Goal: Task Accomplishment & Management: Complete application form

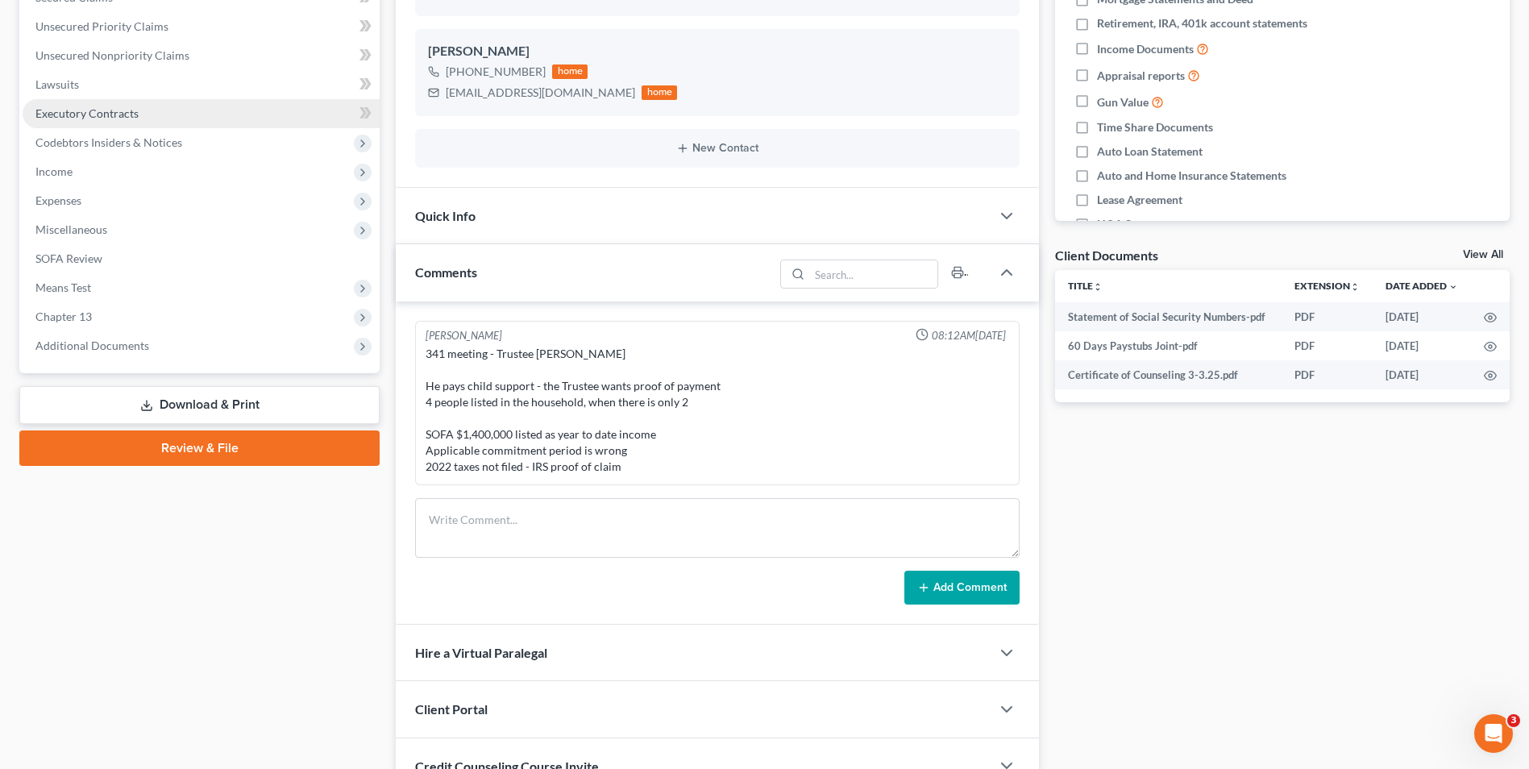
scroll to position [242, 0]
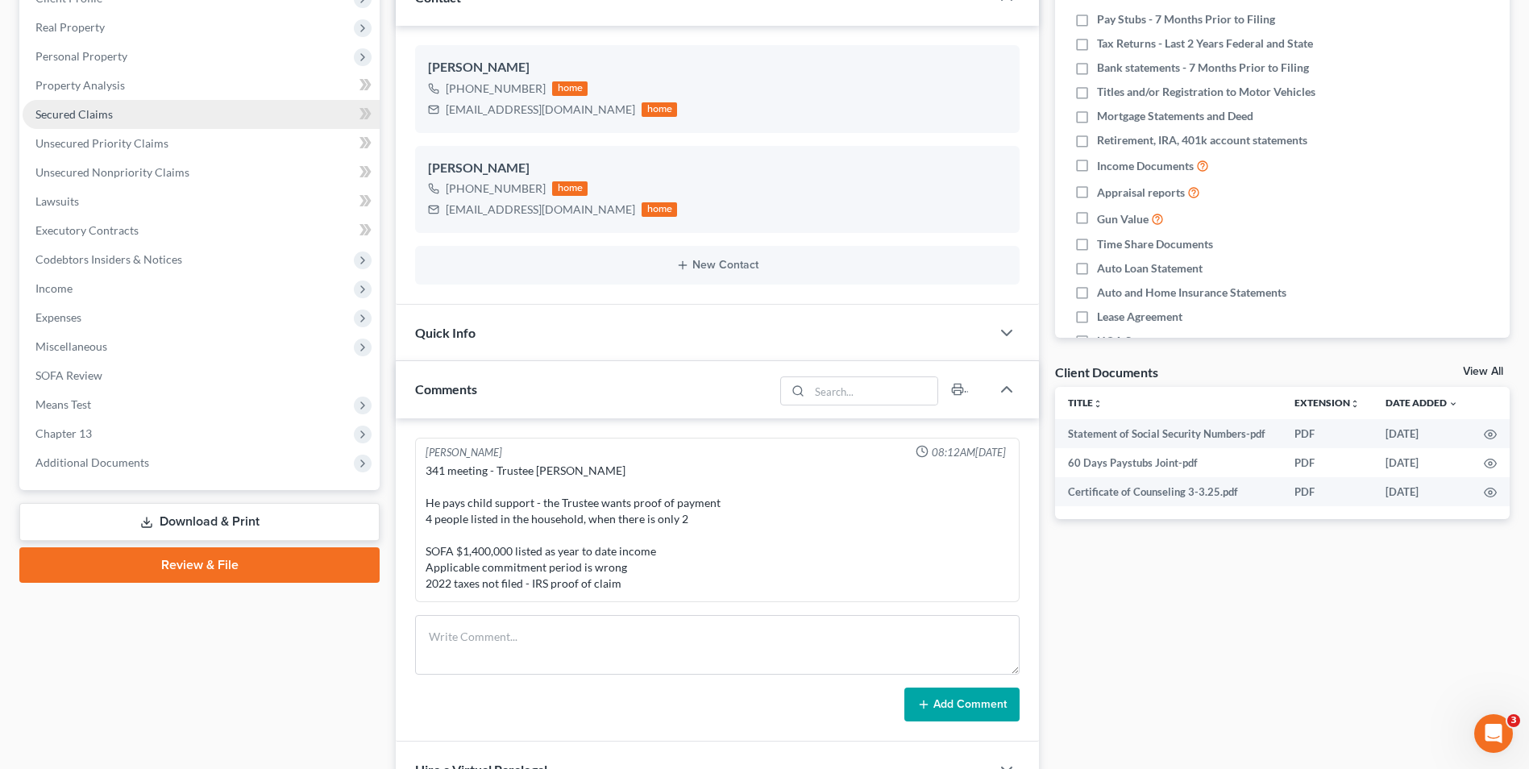
click at [120, 100] on link "Secured Claims" at bounding box center [201, 114] width 357 height 29
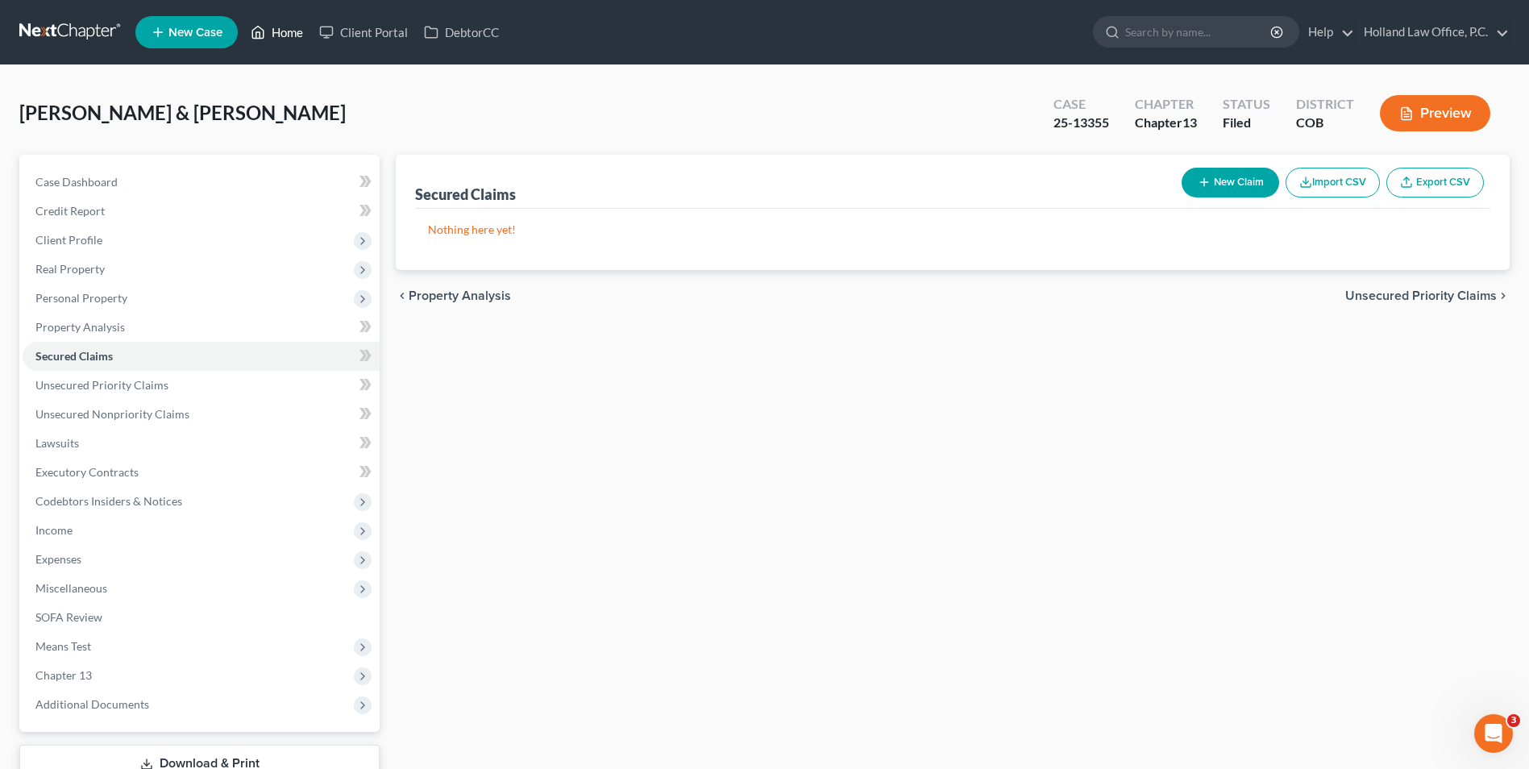
click at [268, 25] on link "Home" at bounding box center [277, 32] width 68 height 29
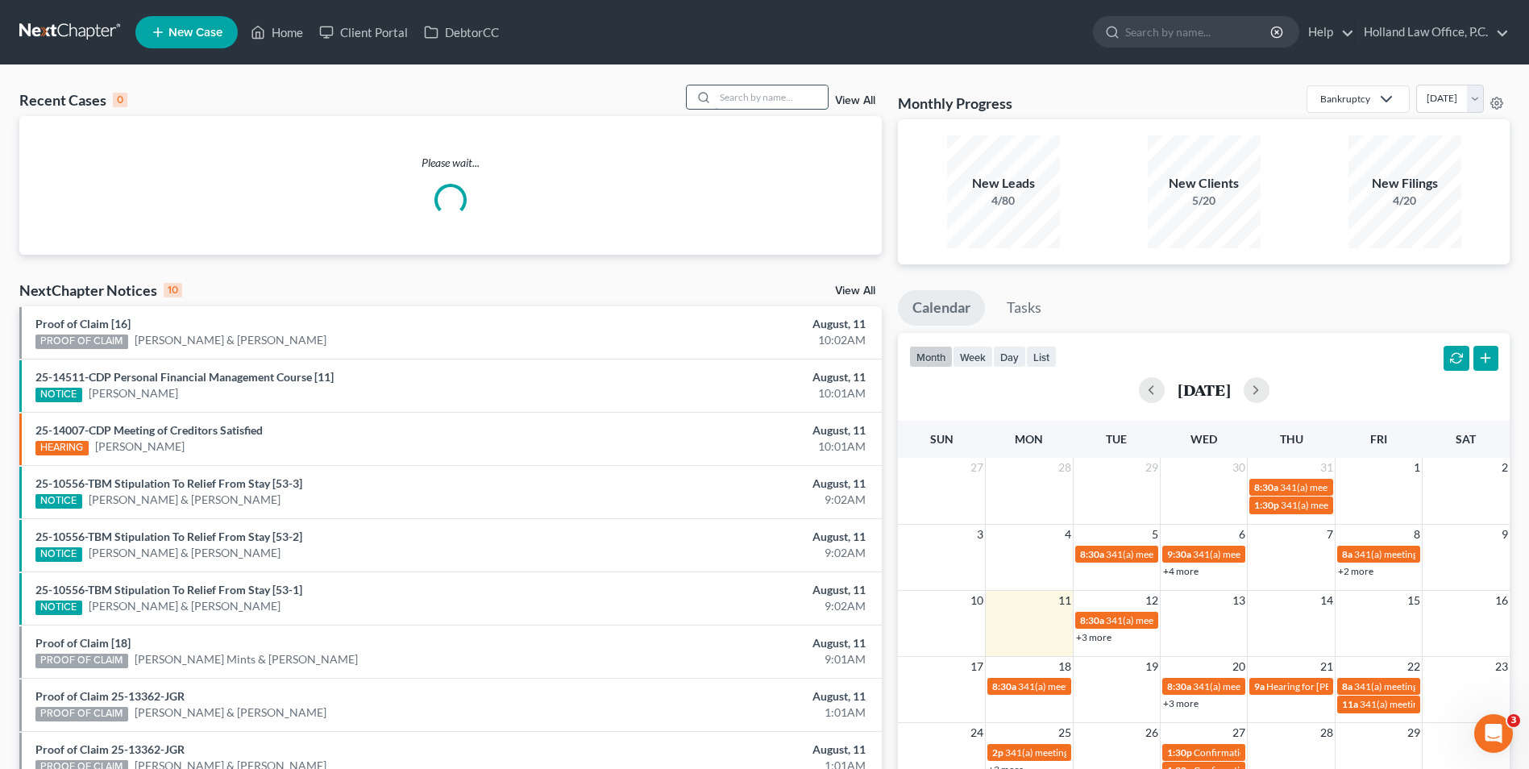
click at [742, 98] on input "search" at bounding box center [771, 96] width 113 height 23
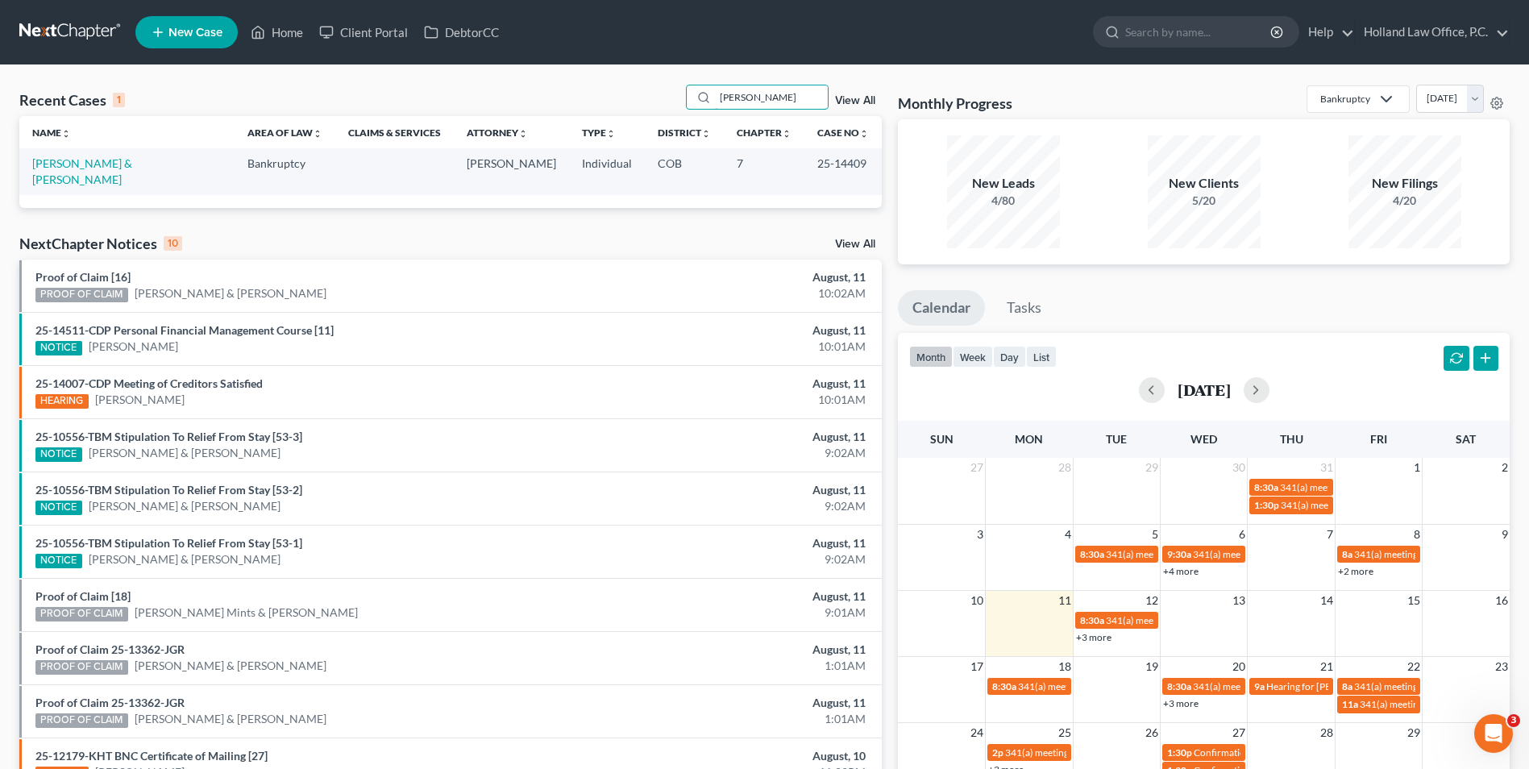
type input "[PERSON_NAME]"
click at [87, 168] on link "[PERSON_NAME] & [PERSON_NAME]" at bounding box center [82, 171] width 100 height 30
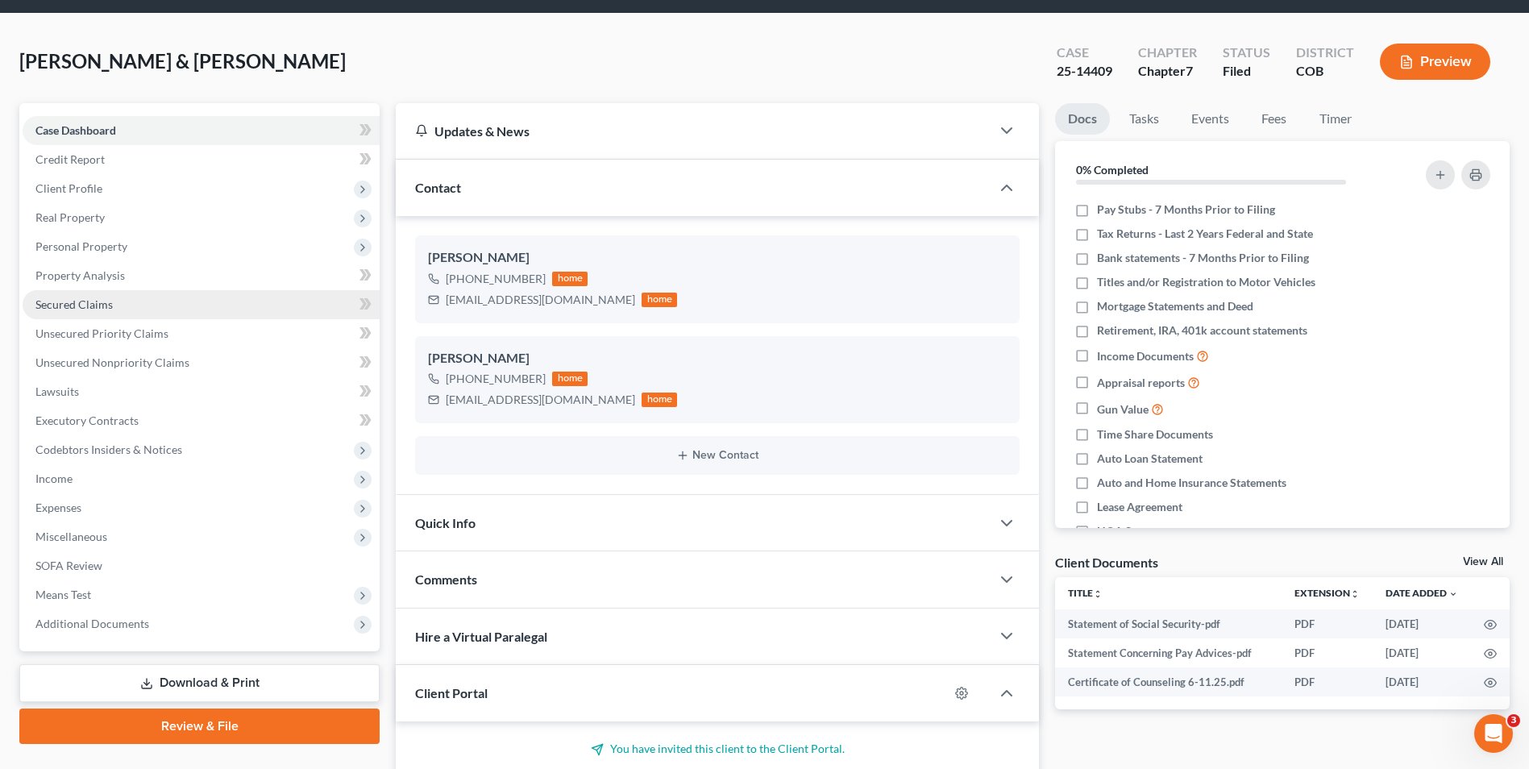
scroll to position [81, 0]
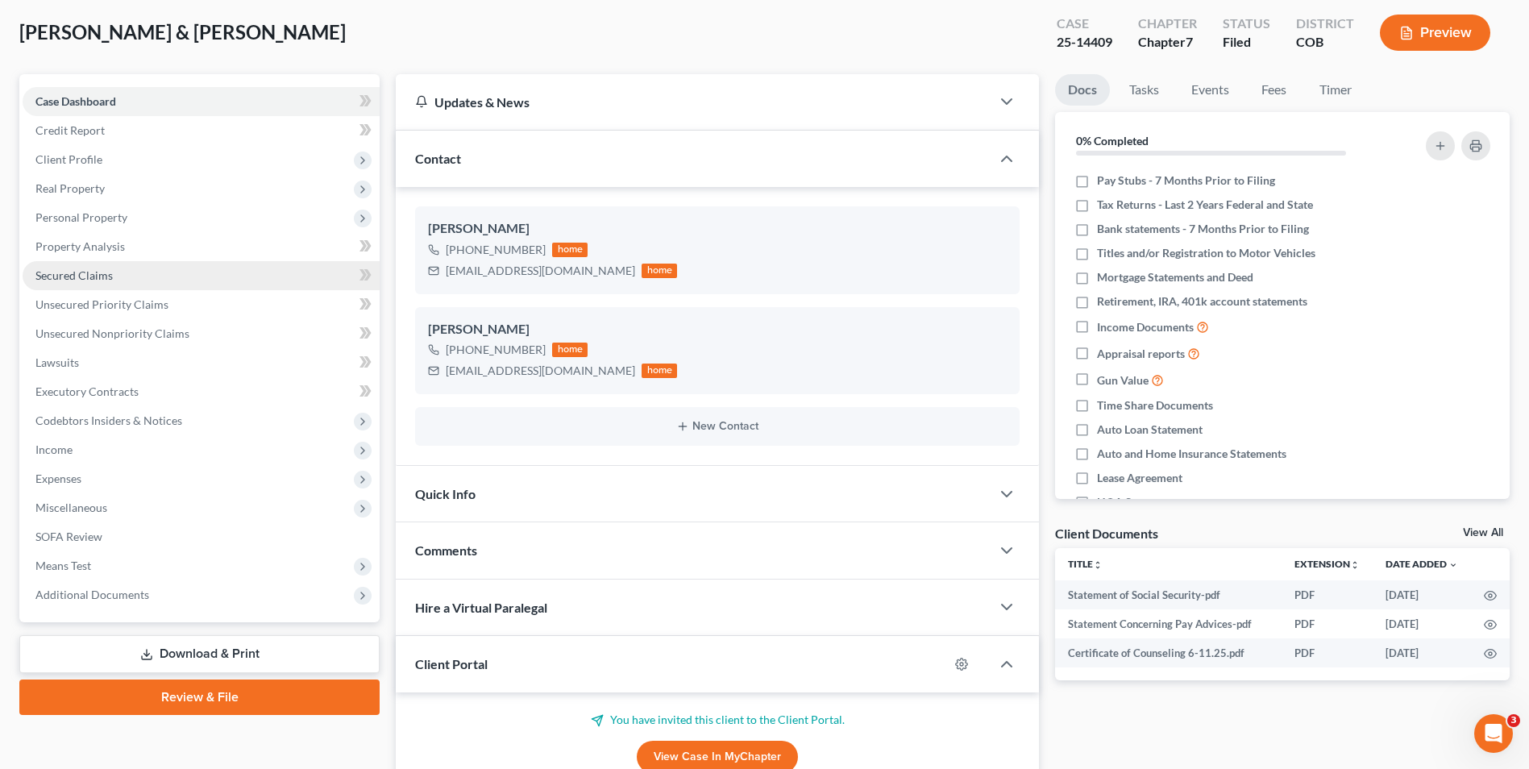
click at [103, 281] on span "Secured Claims" at bounding box center [73, 275] width 77 height 14
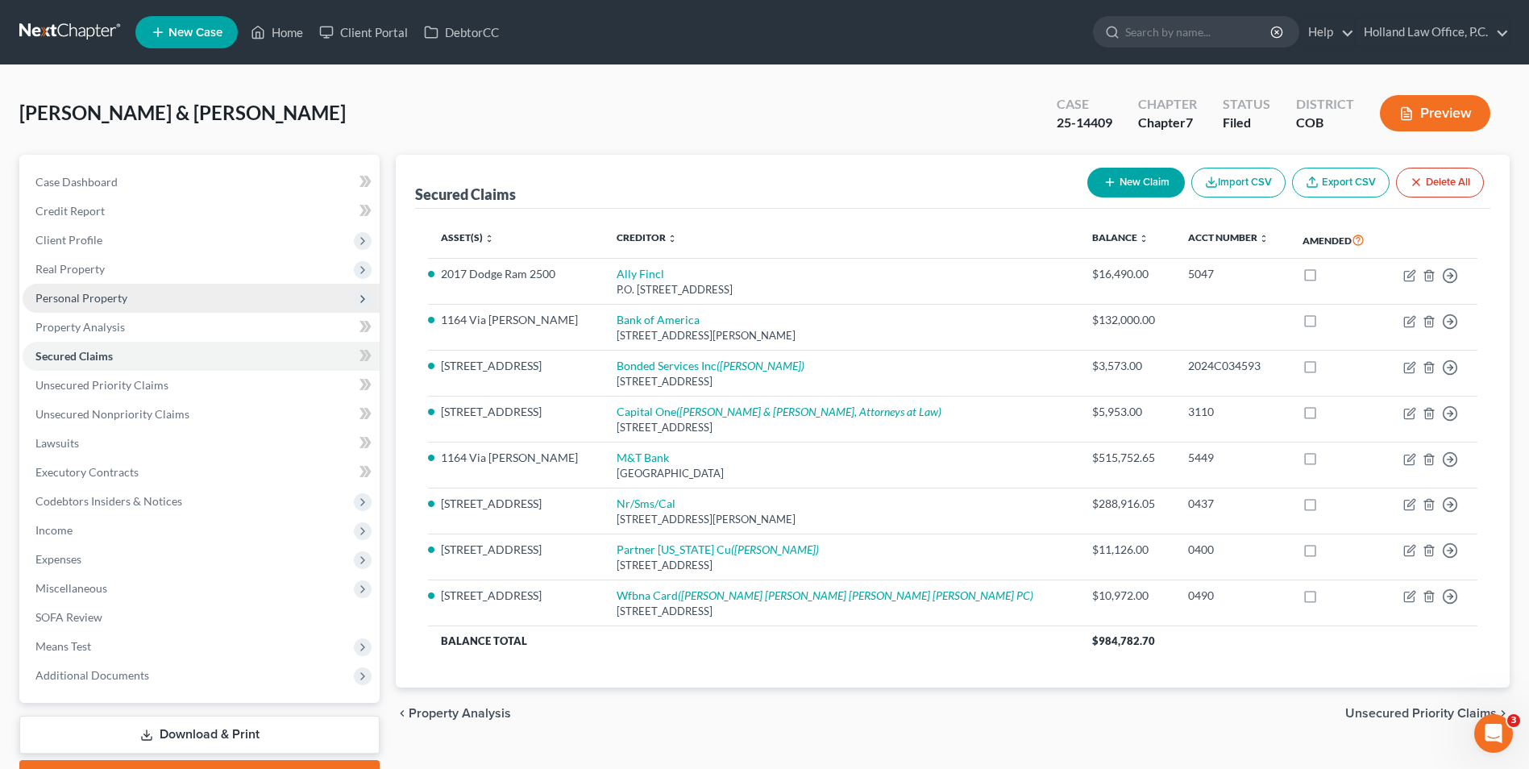
click at [111, 304] on span "Personal Property" at bounding box center [81, 298] width 92 height 14
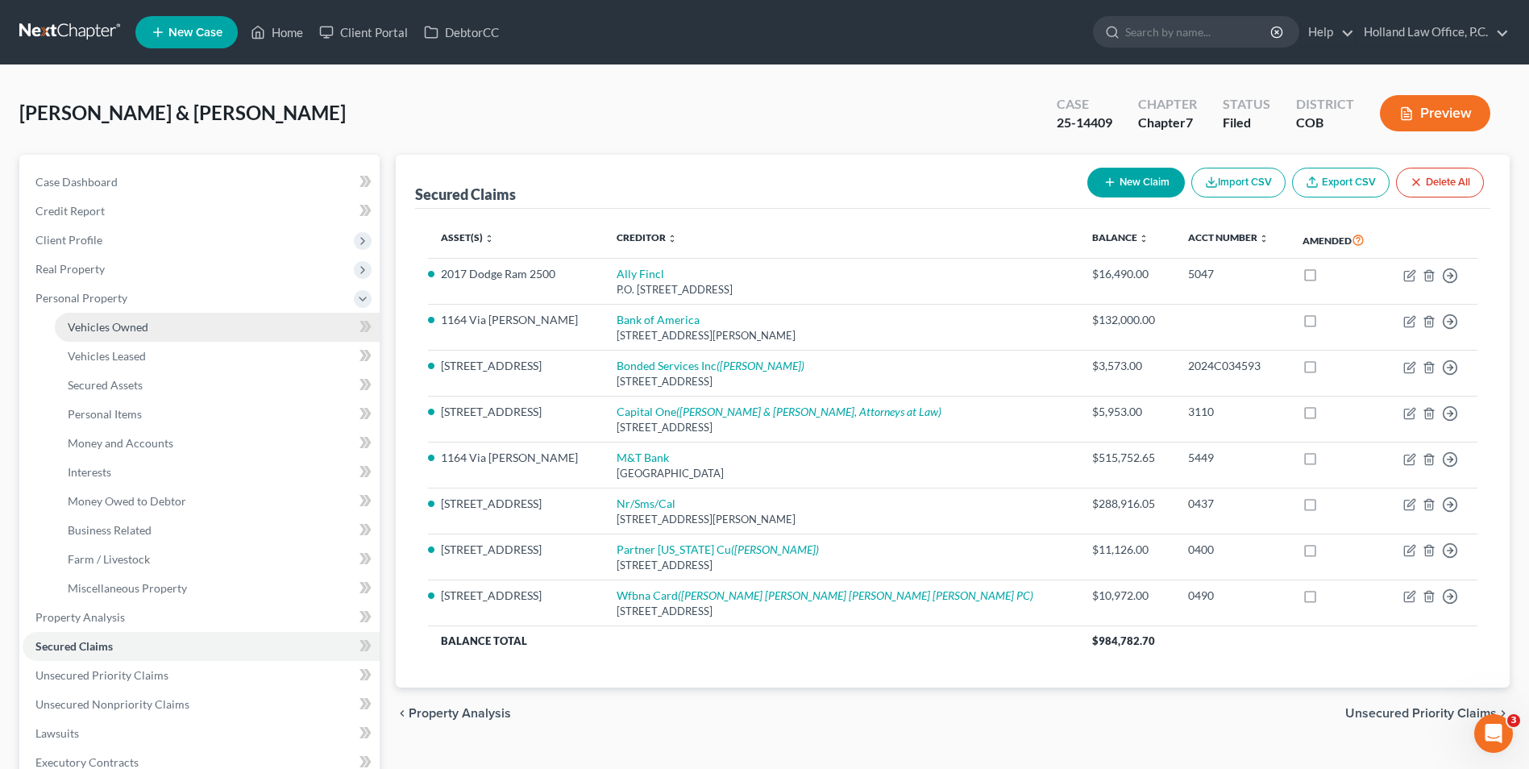
click at [113, 320] on span "Vehicles Owned" at bounding box center [108, 327] width 81 height 14
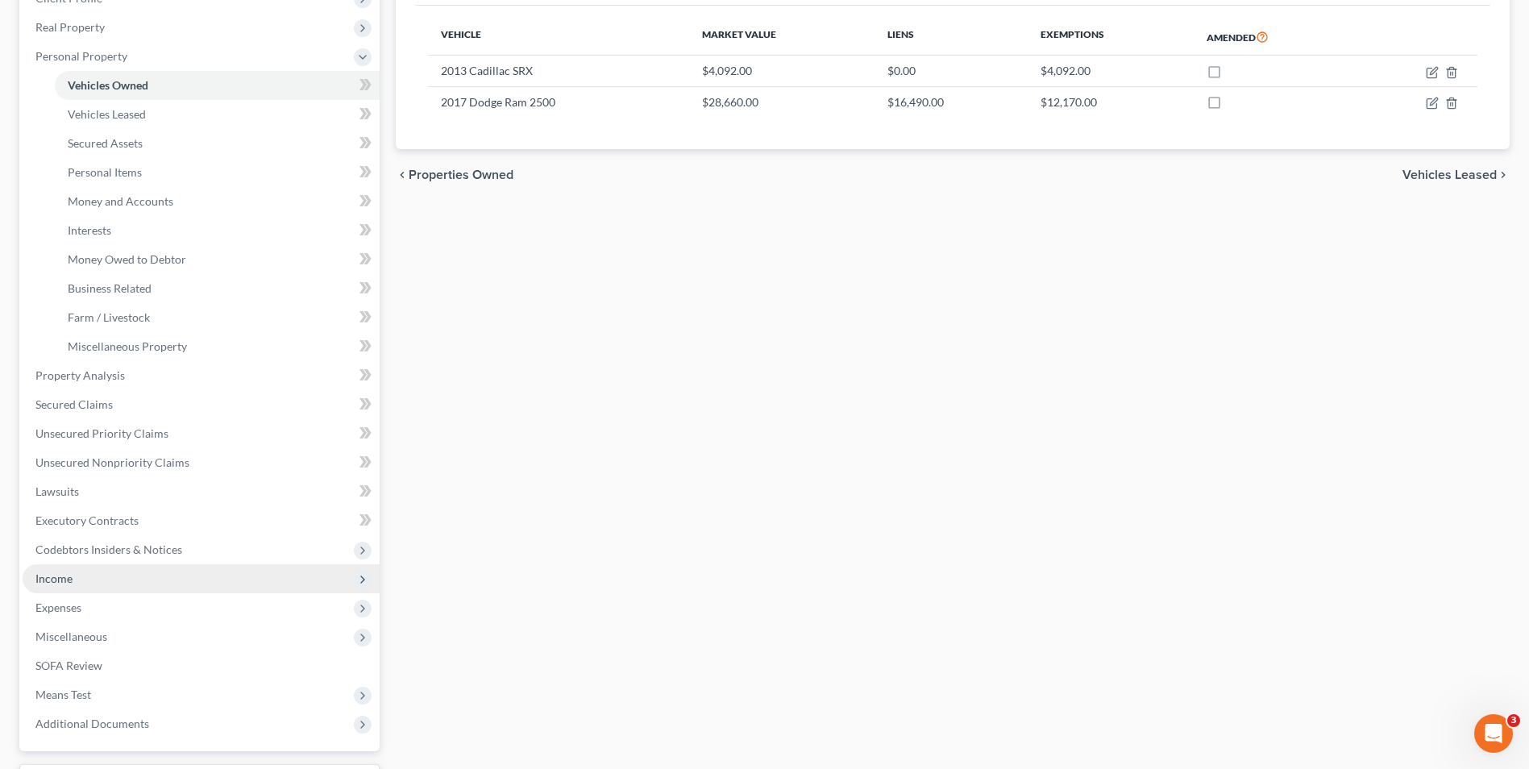
click at [90, 580] on span "Income" at bounding box center [201, 578] width 357 height 29
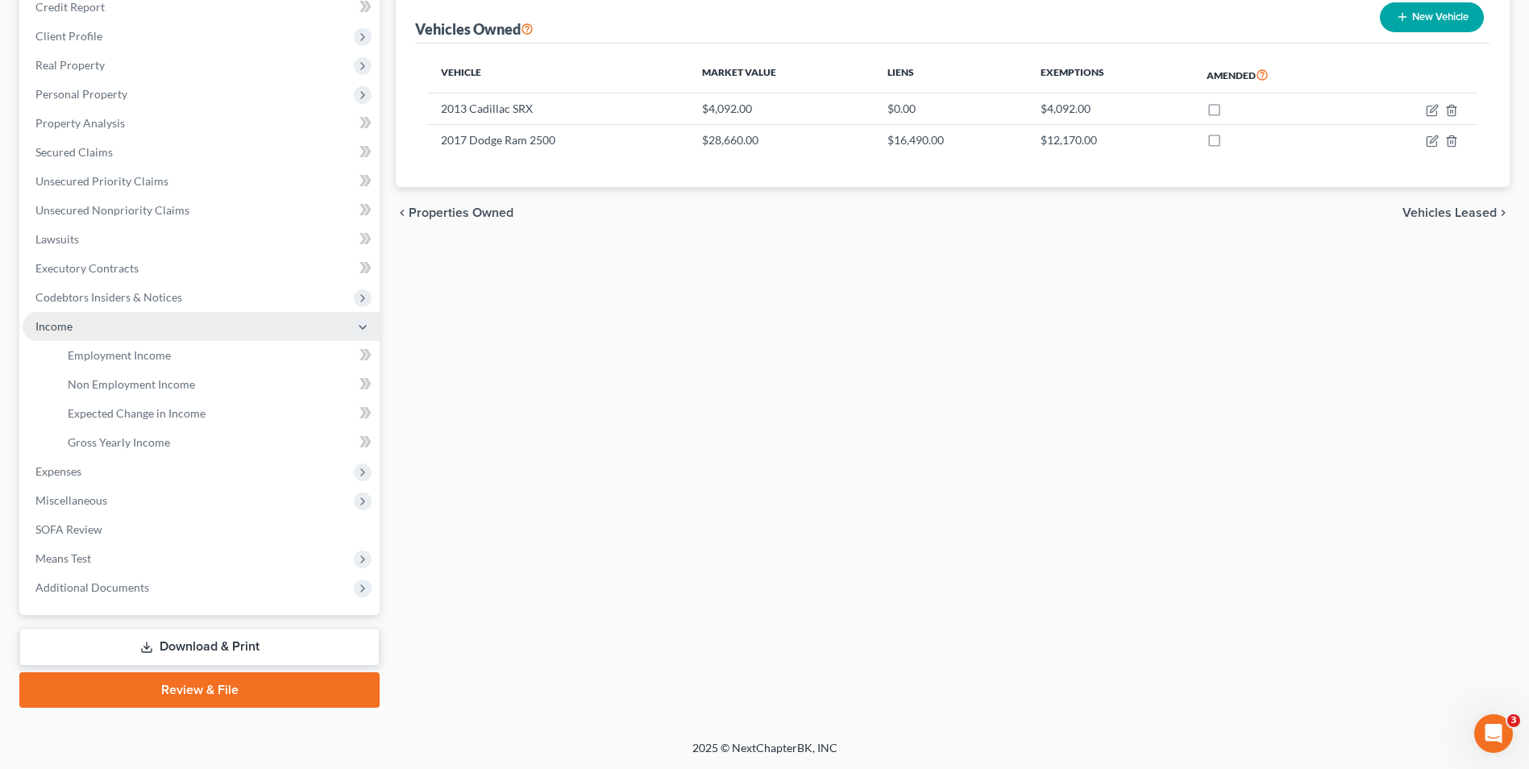
scroll to position [204, 0]
click at [108, 359] on span "Employment Income" at bounding box center [119, 355] width 103 height 14
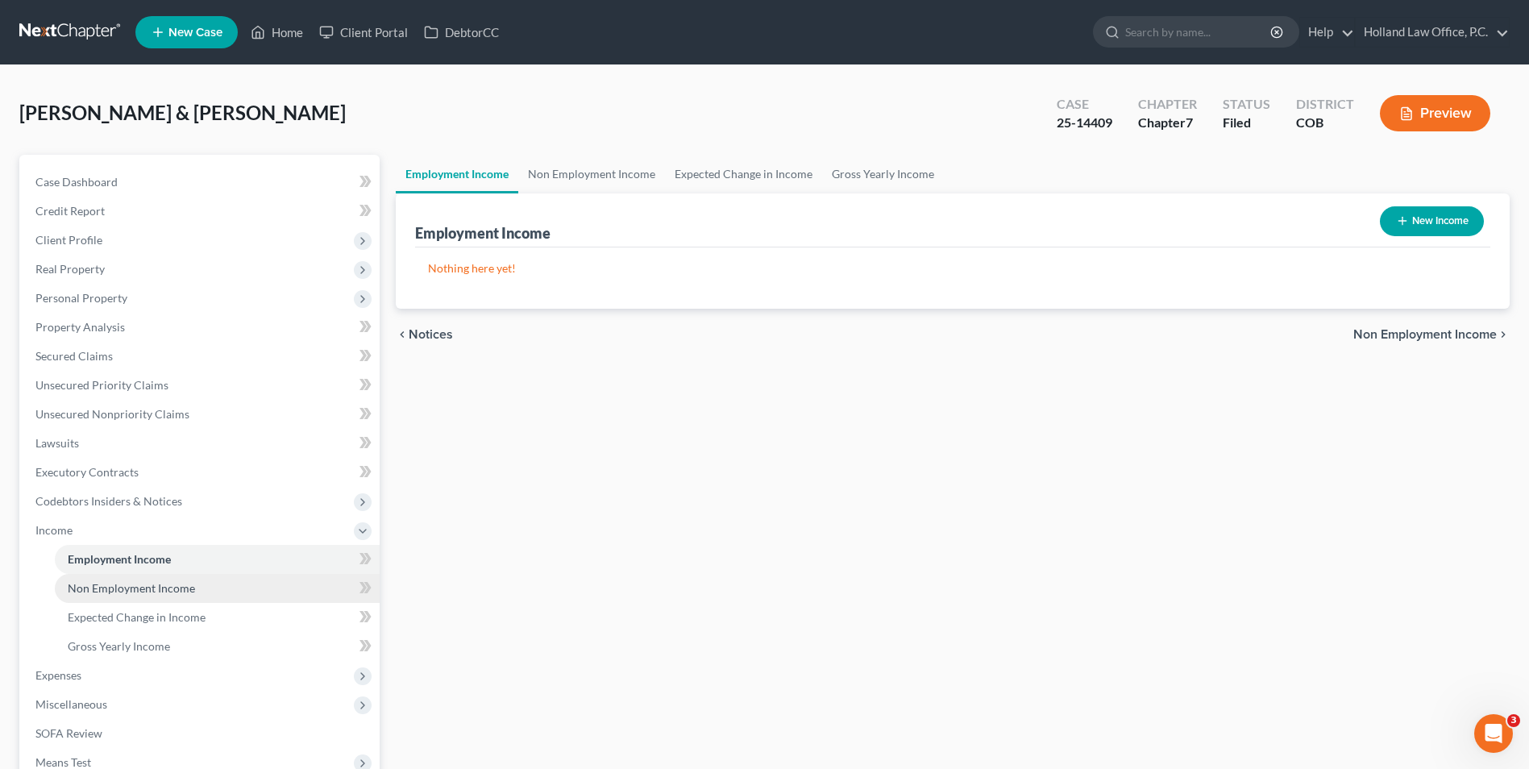
click at [139, 587] on span "Non Employment Income" at bounding box center [131, 588] width 127 height 14
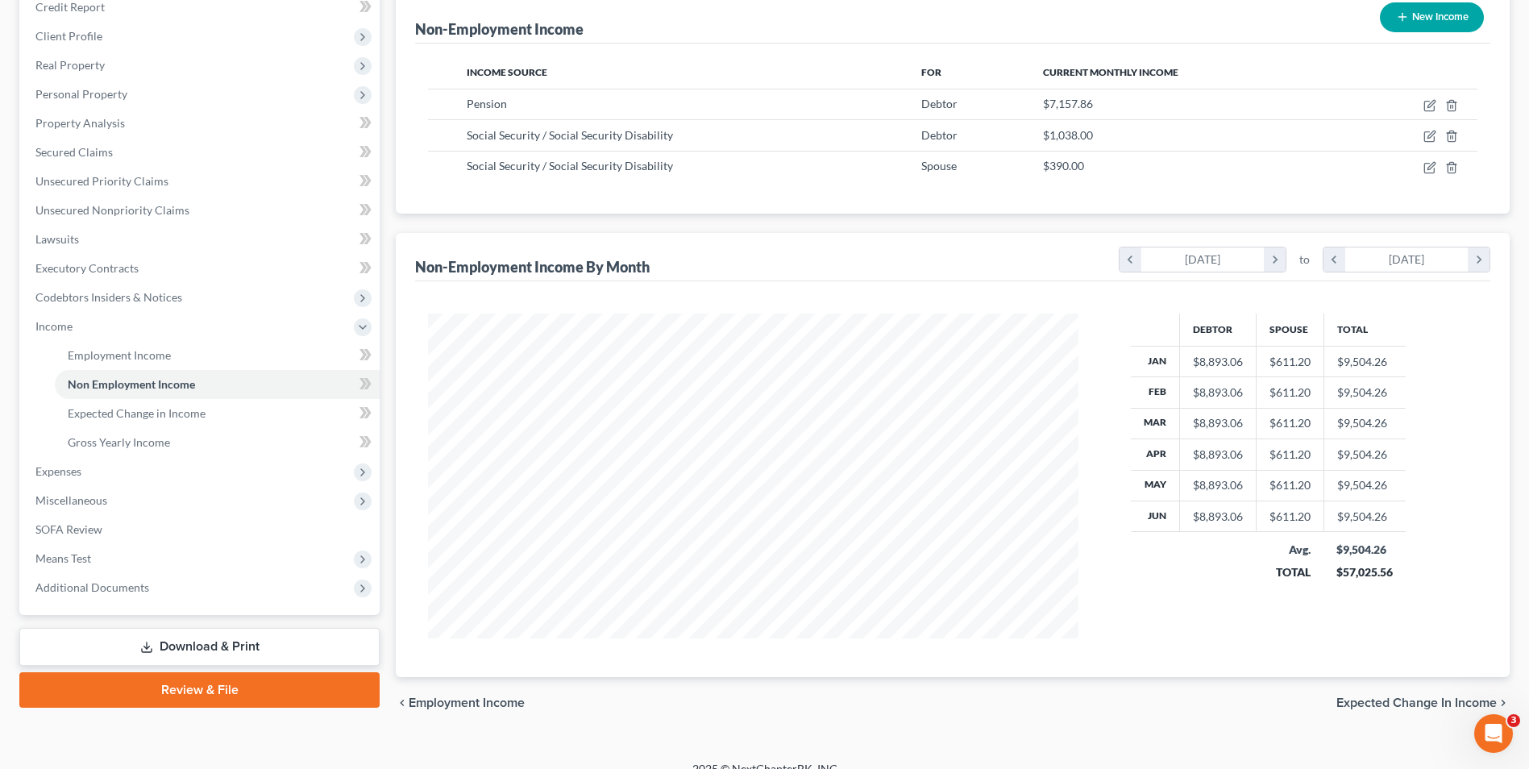
scroll to position [805541, 805209]
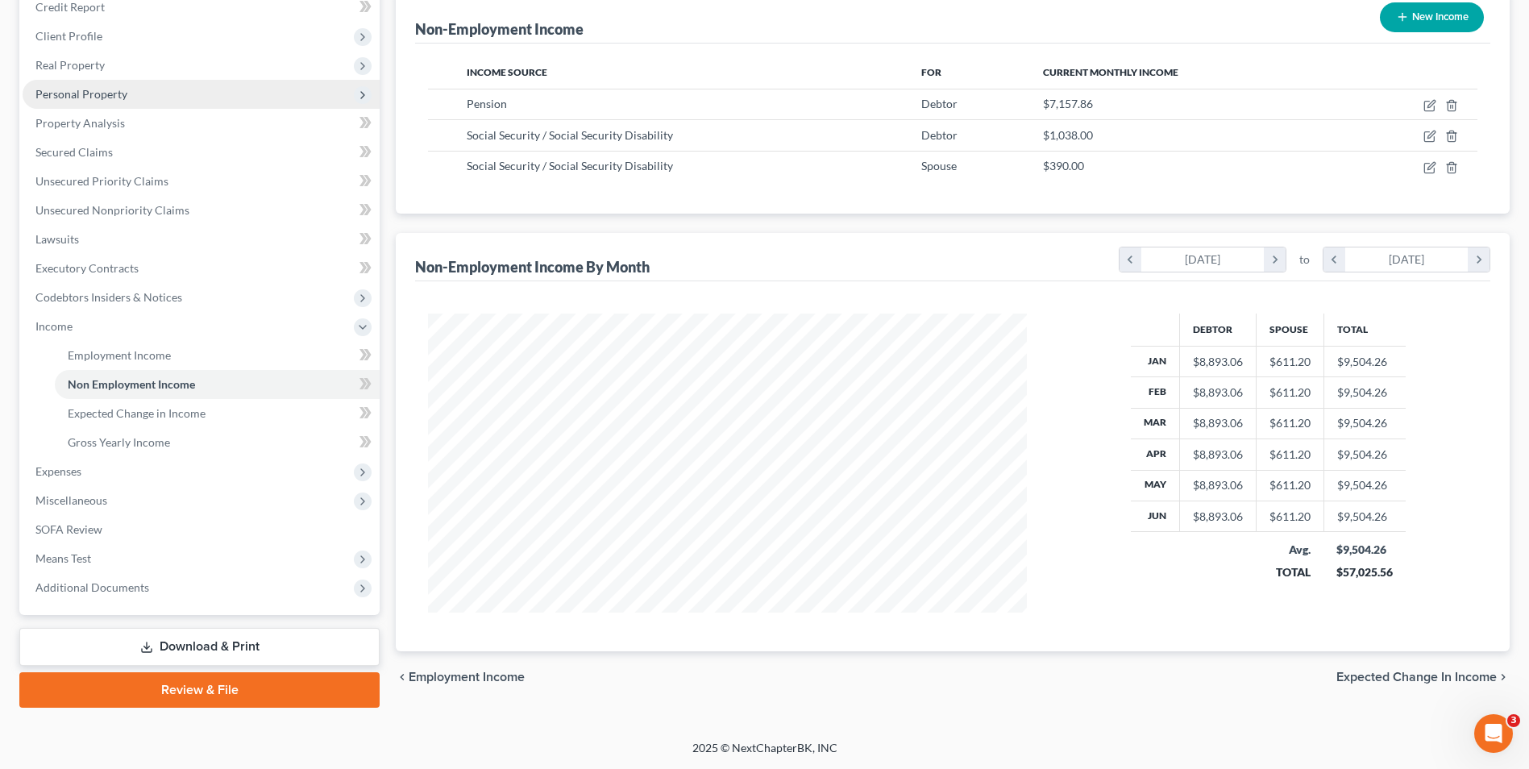
click at [110, 105] on span "Personal Property" at bounding box center [201, 94] width 357 height 29
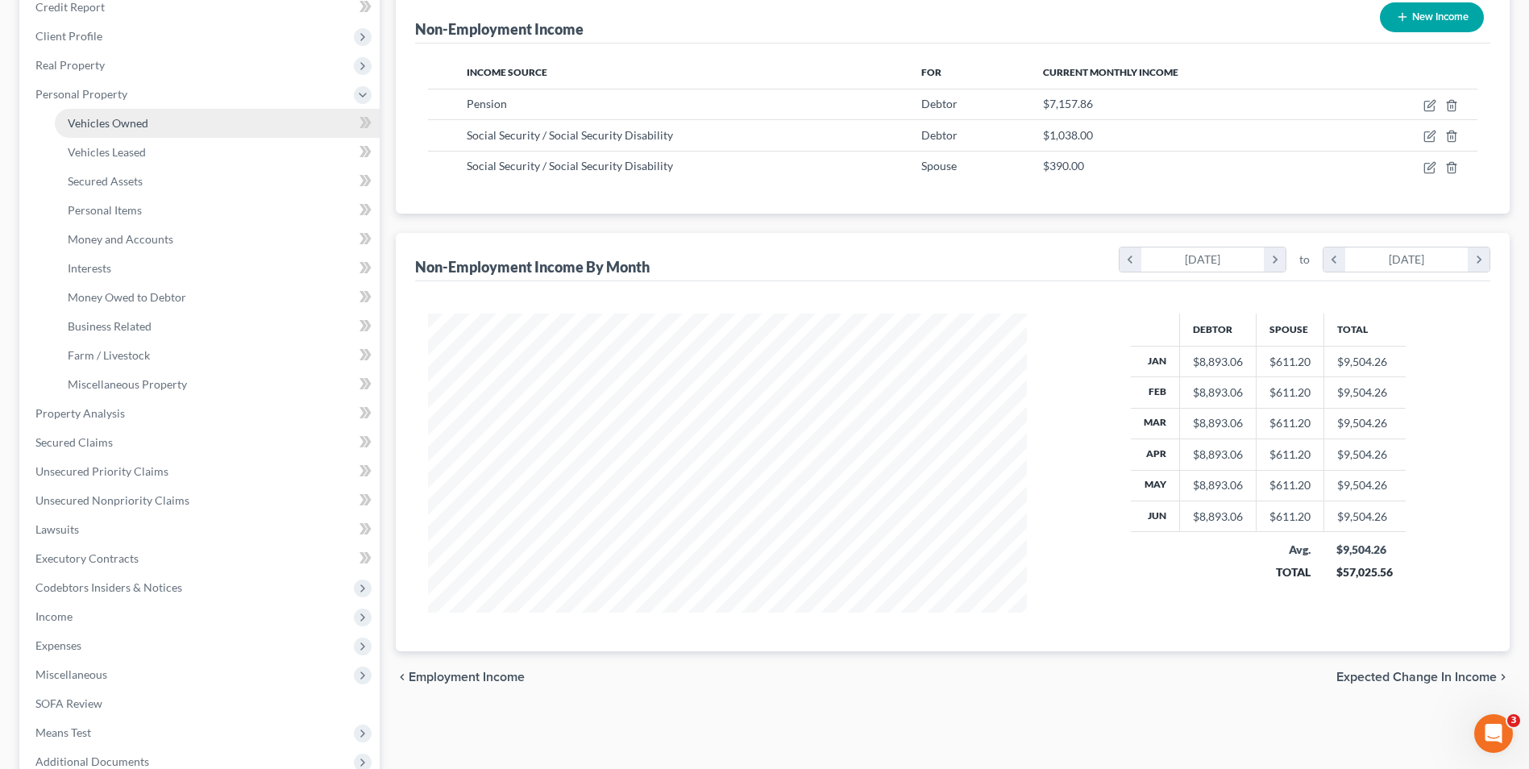
click at [119, 125] on span "Vehicles Owned" at bounding box center [108, 123] width 81 height 14
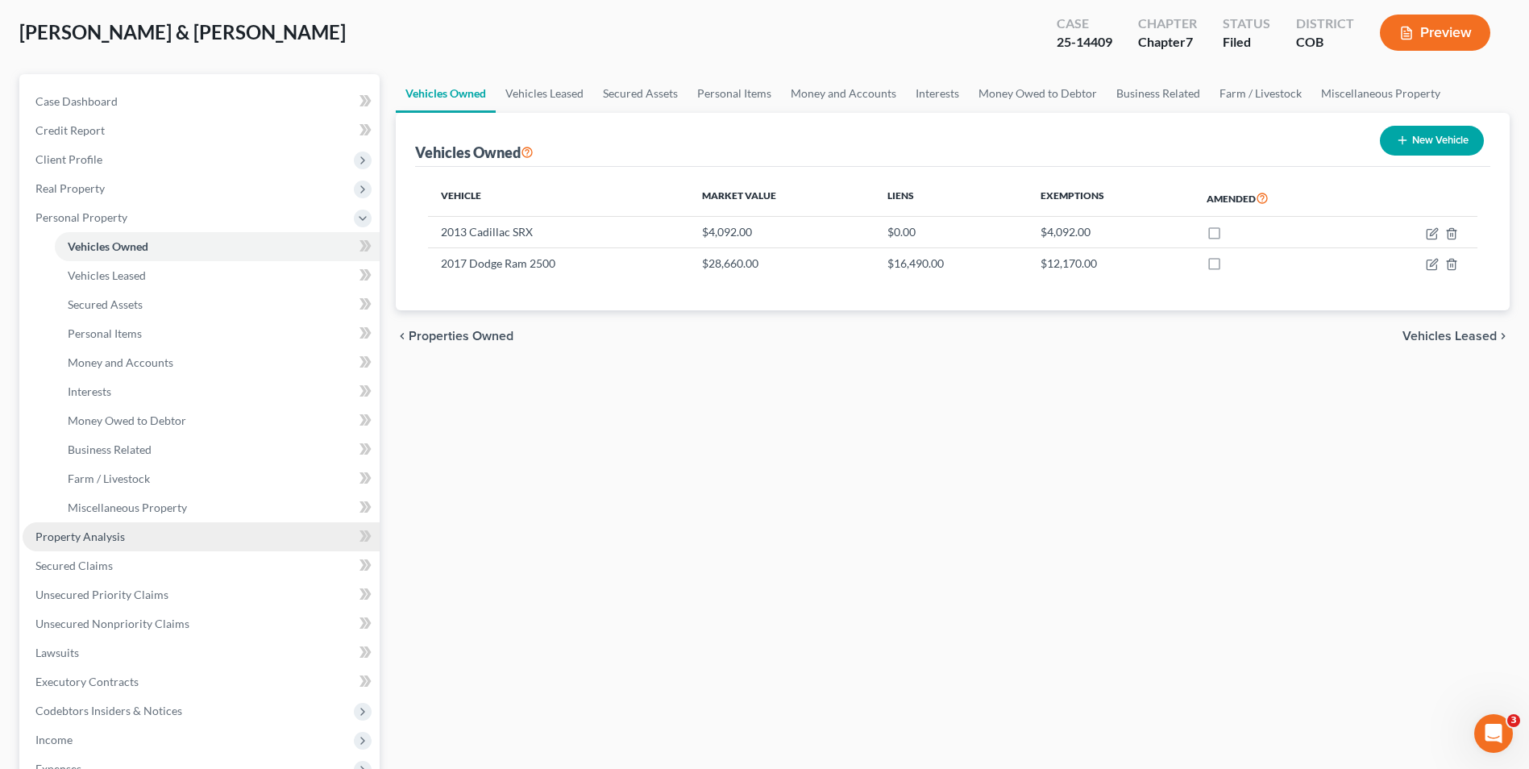
click at [111, 543] on link "Property Analysis" at bounding box center [201, 536] width 357 height 29
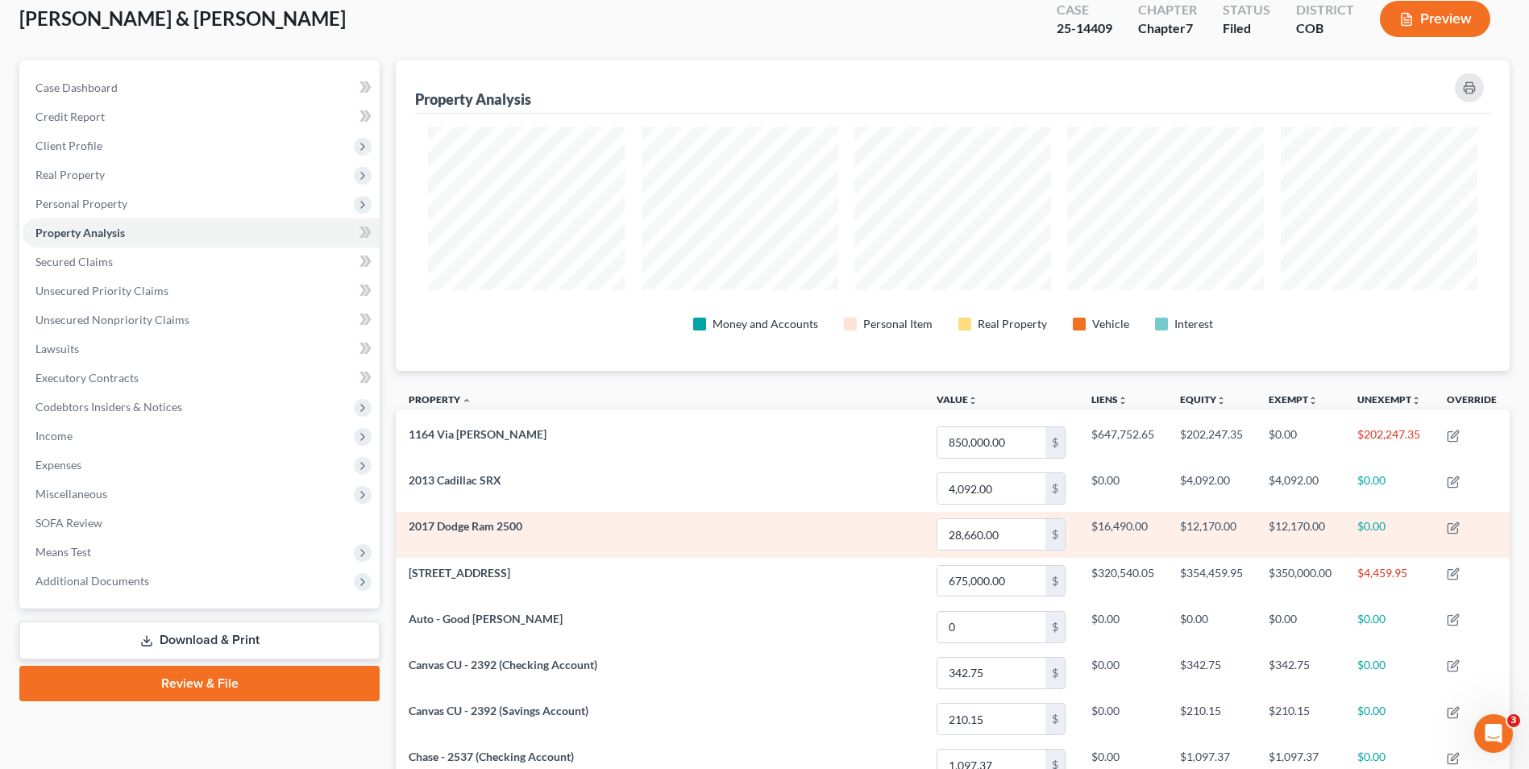
scroll to position [58, 0]
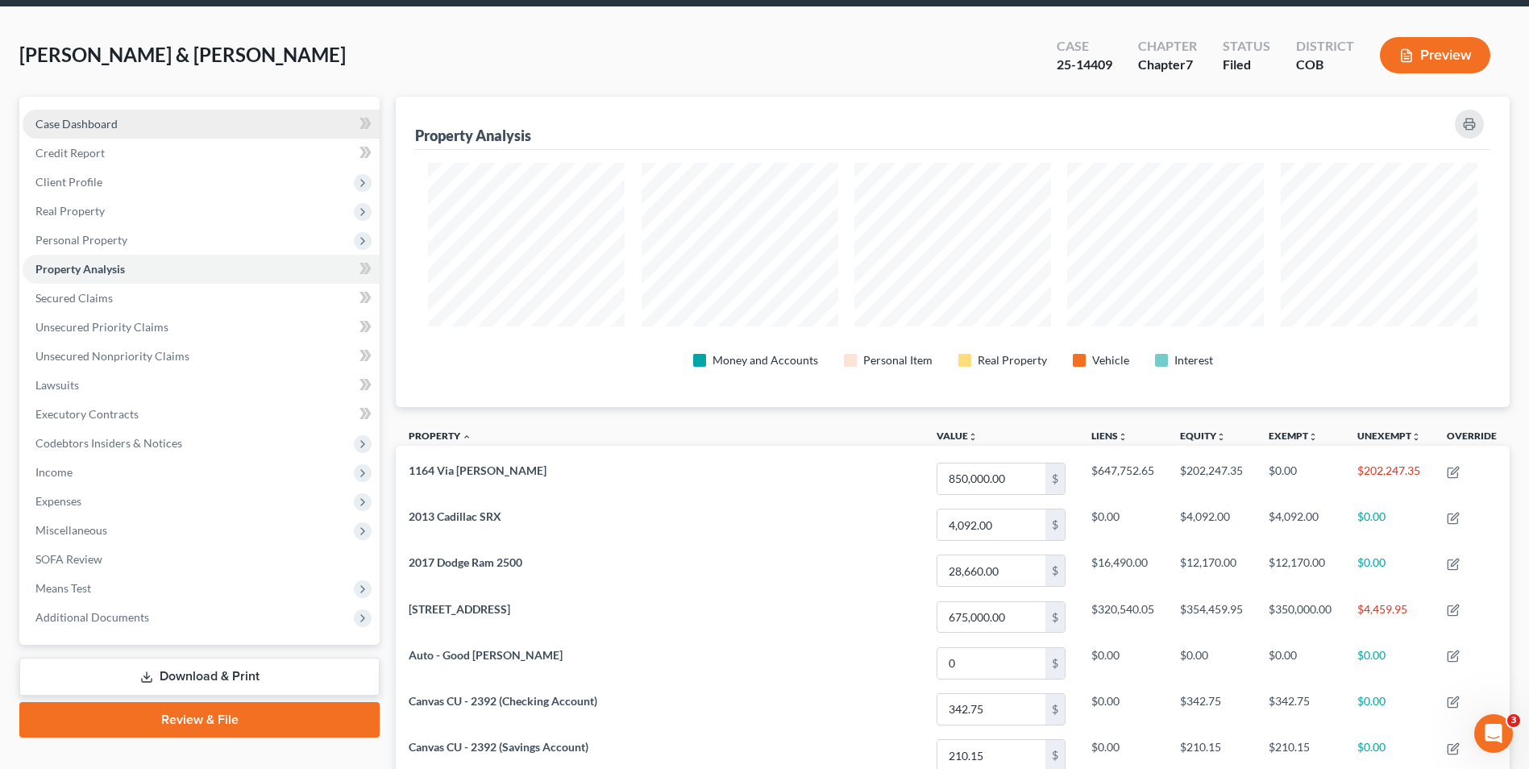
click at [68, 126] on span "Case Dashboard" at bounding box center [76, 124] width 82 height 14
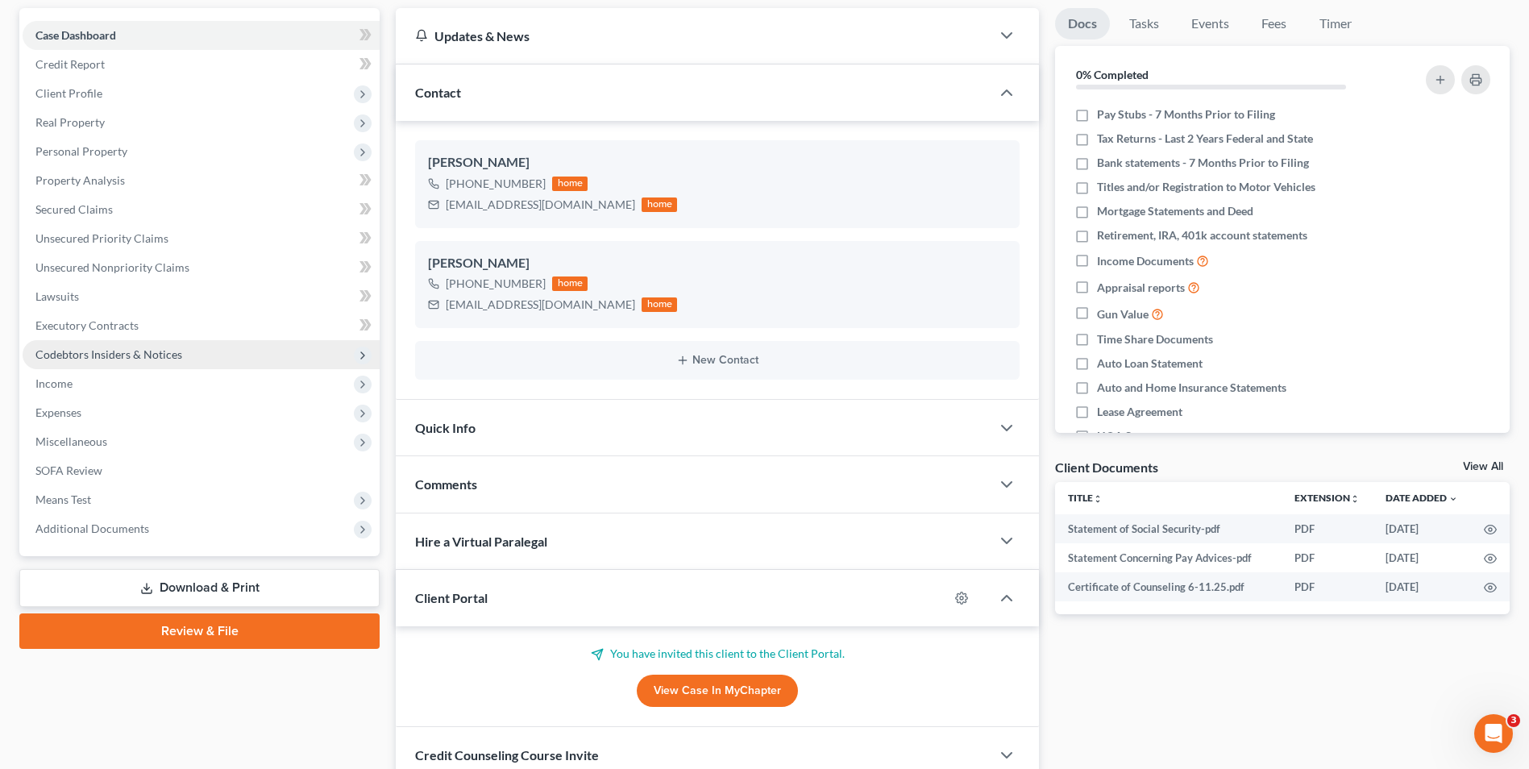
scroll to position [118, 0]
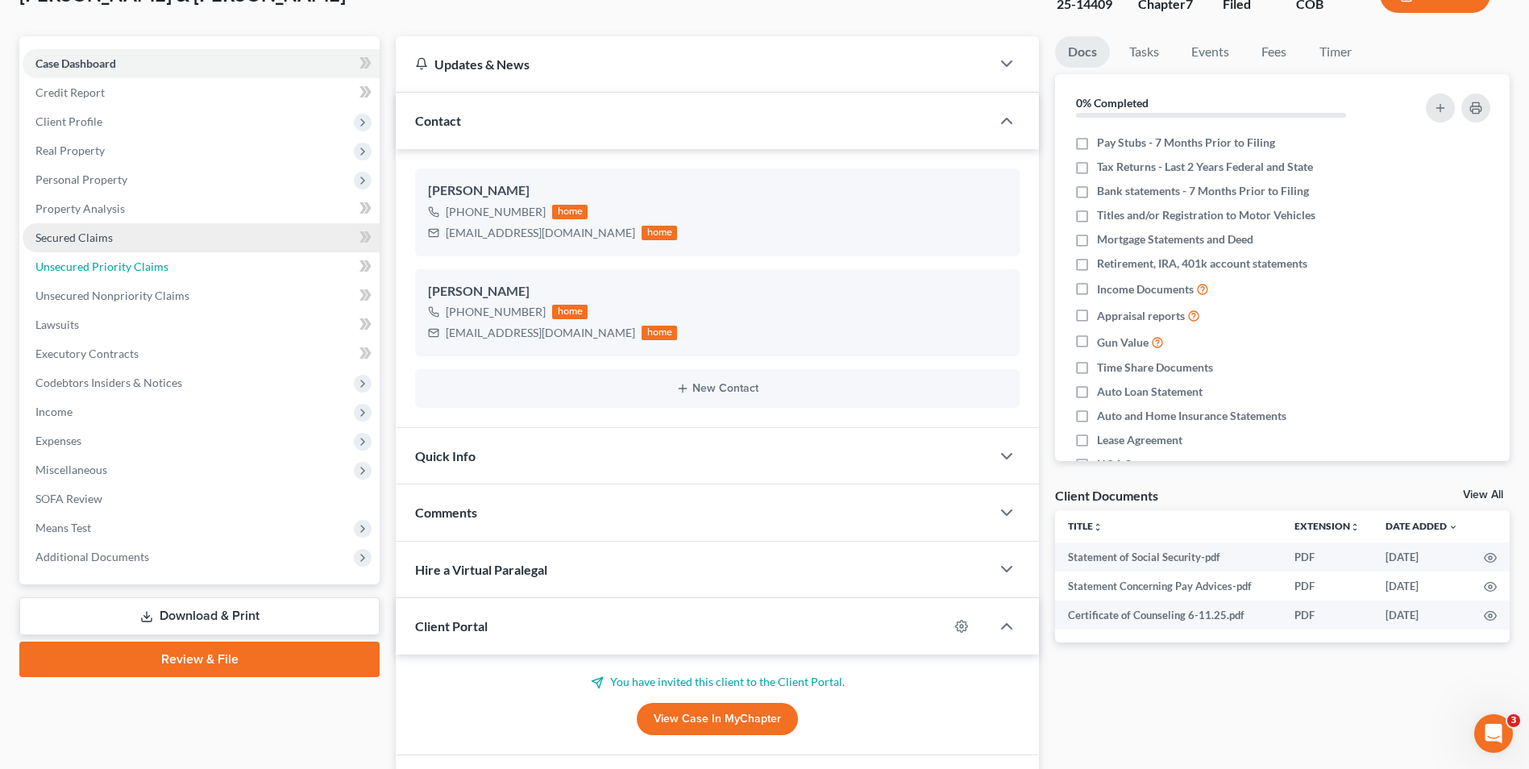
drag, startPoint x: 99, startPoint y: 271, endPoint x: 133, endPoint y: 277, distance: 34.5
click at [99, 272] on span "Unsecured Priority Claims" at bounding box center [101, 266] width 133 height 14
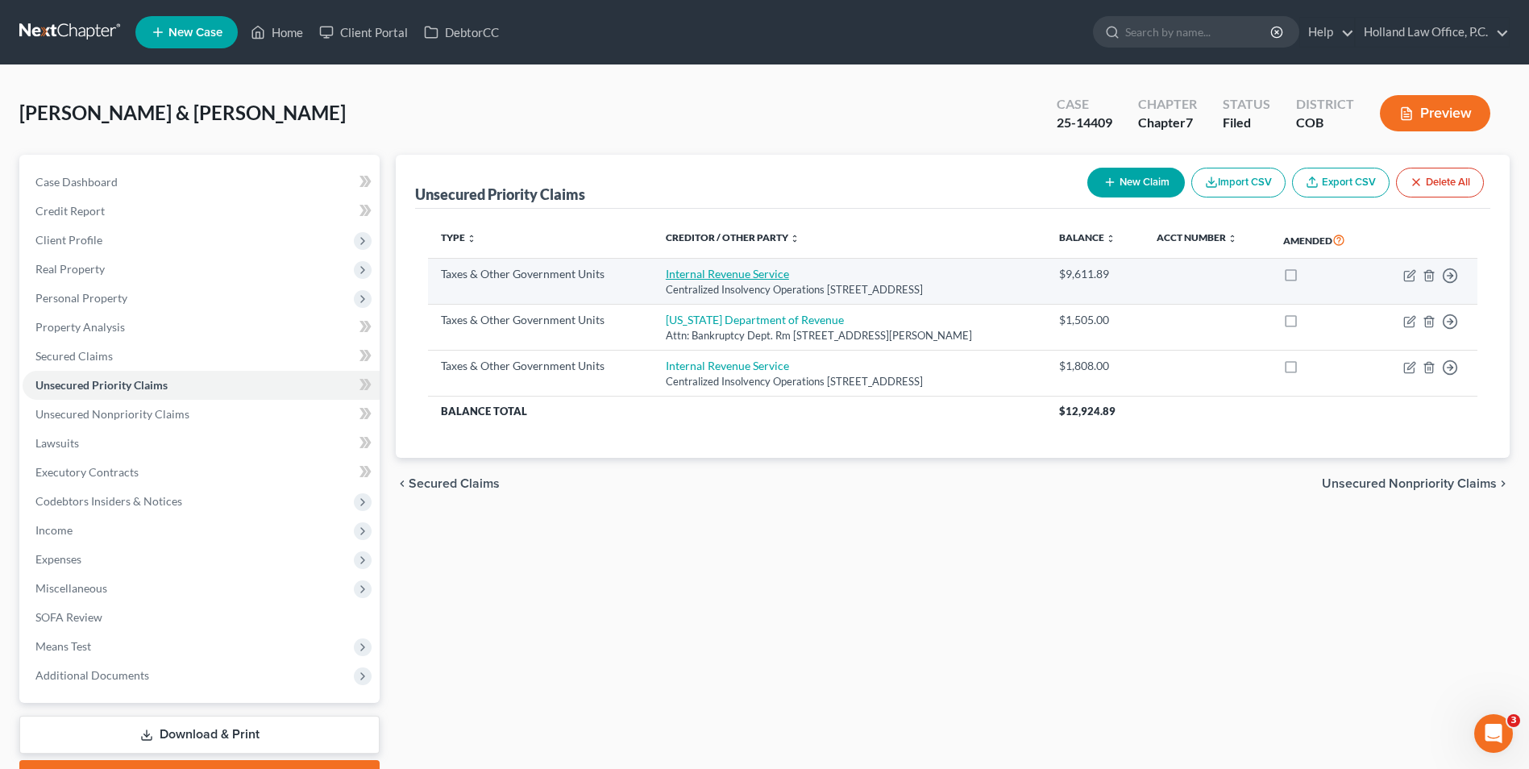
click at [747, 280] on link "Internal Revenue Service" at bounding box center [727, 274] width 123 height 14
select select "0"
select select "39"
select select "2"
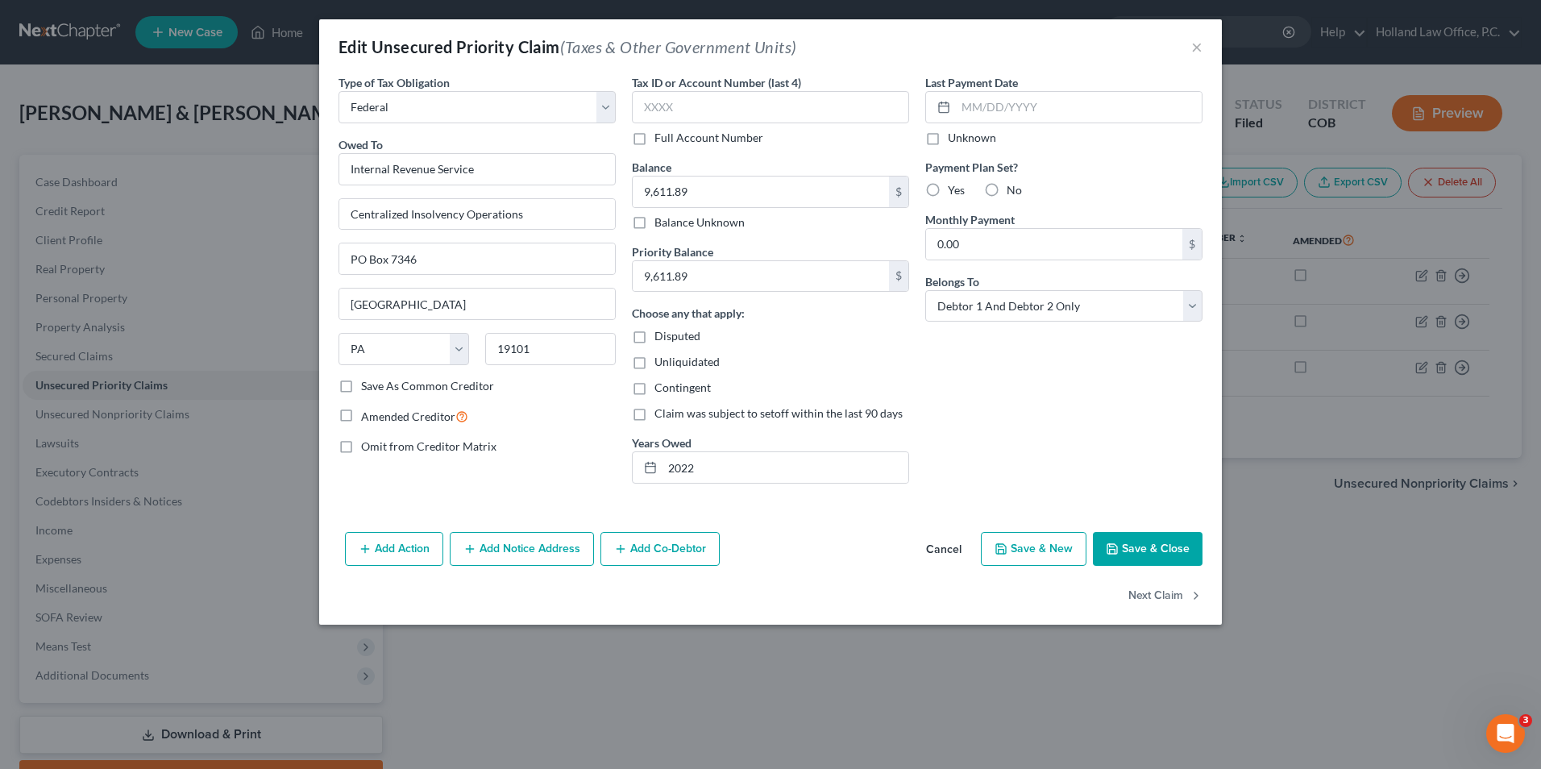
click at [1149, 545] on button "Save & Close" at bounding box center [1148, 549] width 110 height 34
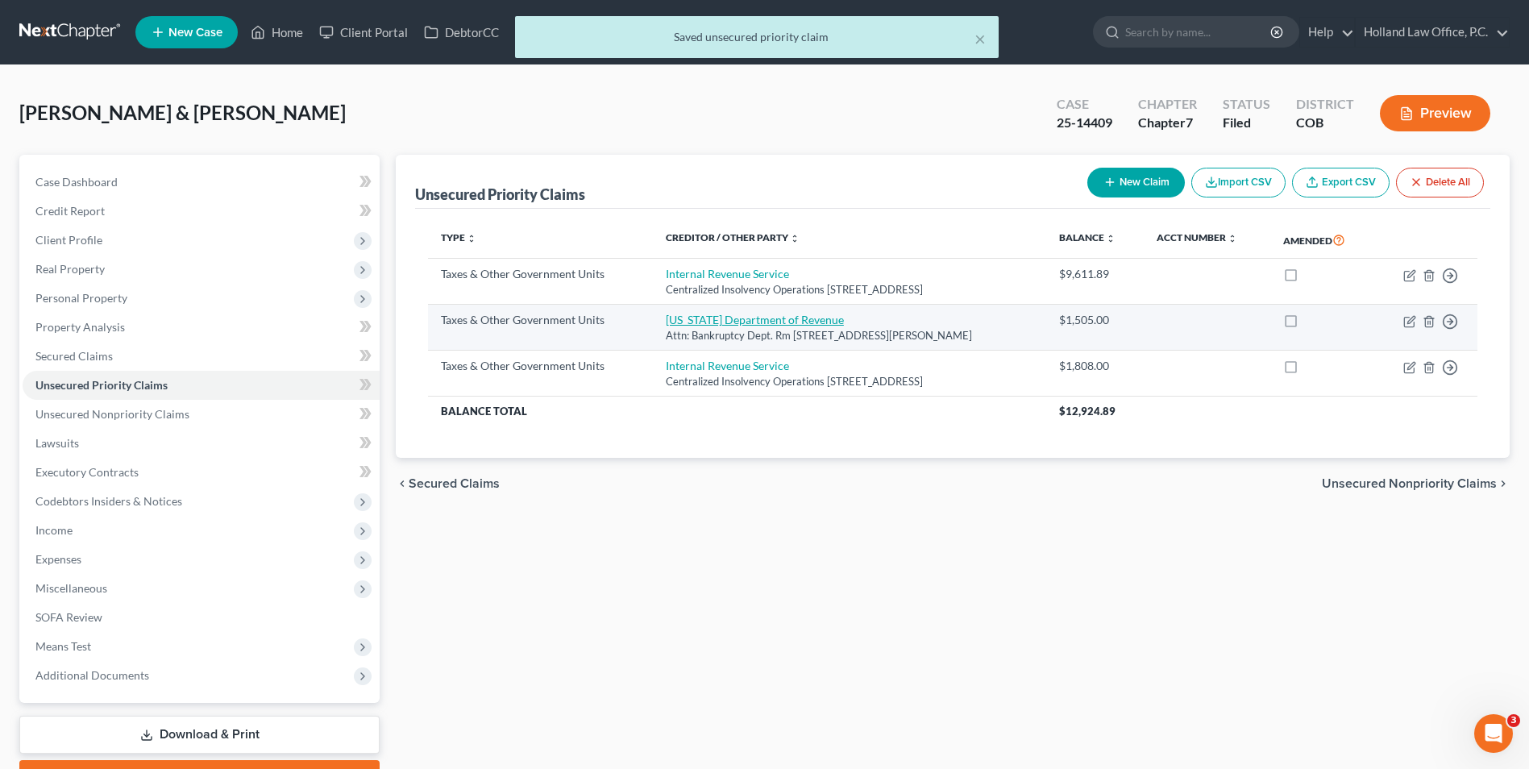
click at [709, 318] on link "[US_STATE] Department of Revenue" at bounding box center [755, 320] width 178 height 14
select select "2"
select select "5"
select select "2"
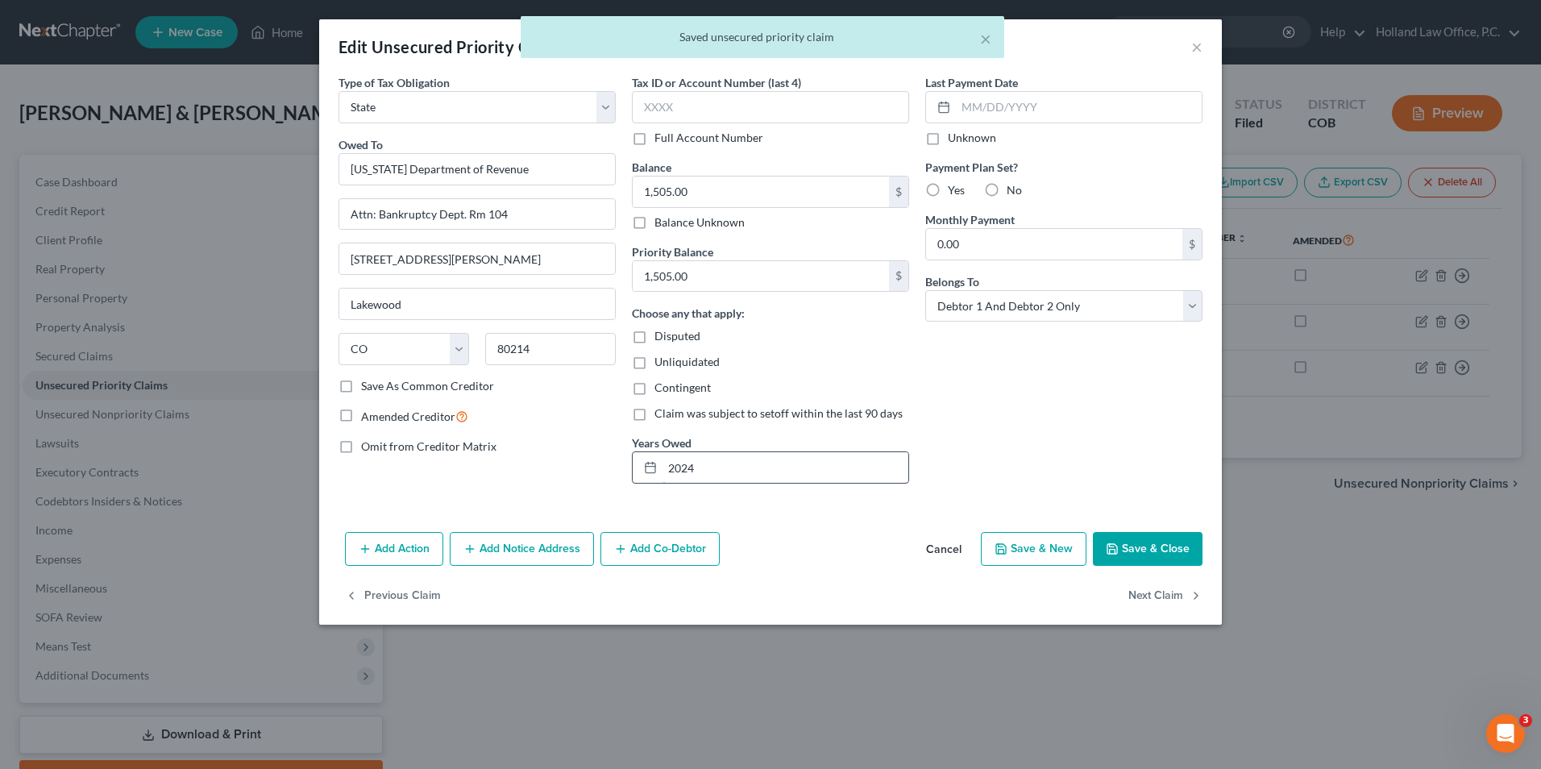
drag, startPoint x: 1114, startPoint y: 541, endPoint x: 838, endPoint y: 459, distance: 287.4
click at [1113, 542] on button "Save & Close" at bounding box center [1148, 549] width 110 height 34
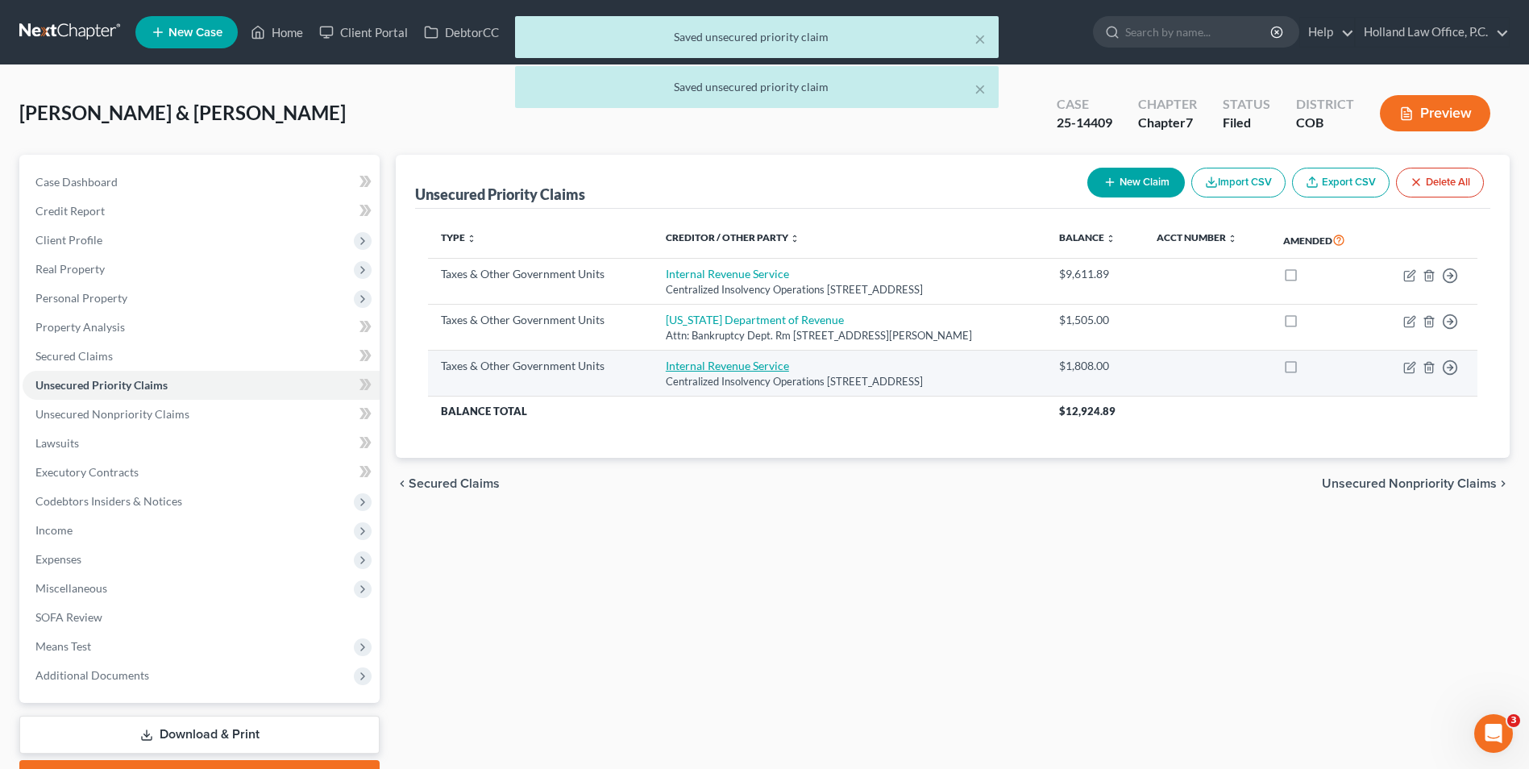
click at [735, 361] on link "Internal Revenue Service" at bounding box center [727, 366] width 123 height 14
select select "0"
select select "39"
select select "2"
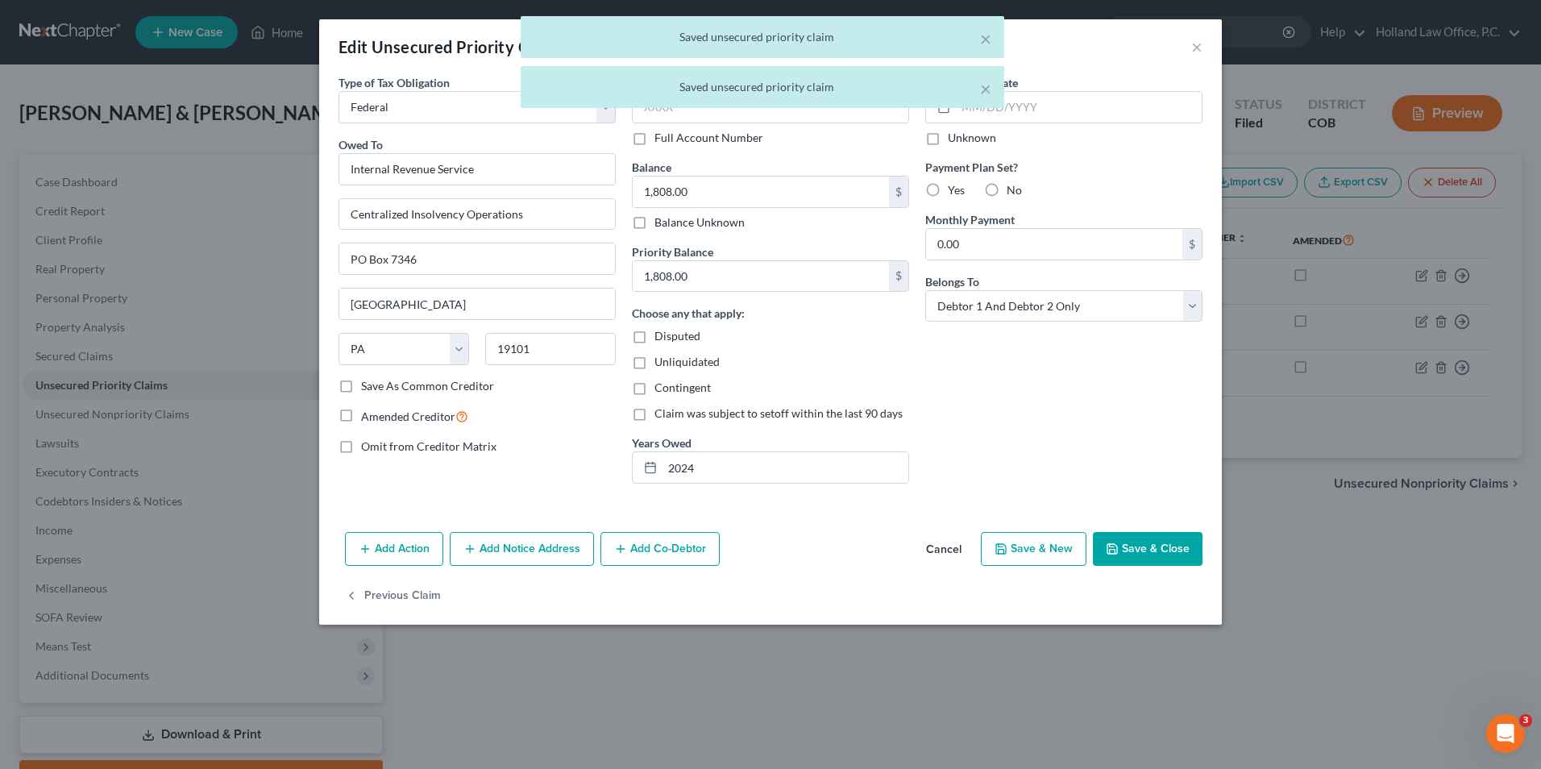
click at [1121, 537] on button "Save & Close" at bounding box center [1148, 549] width 110 height 34
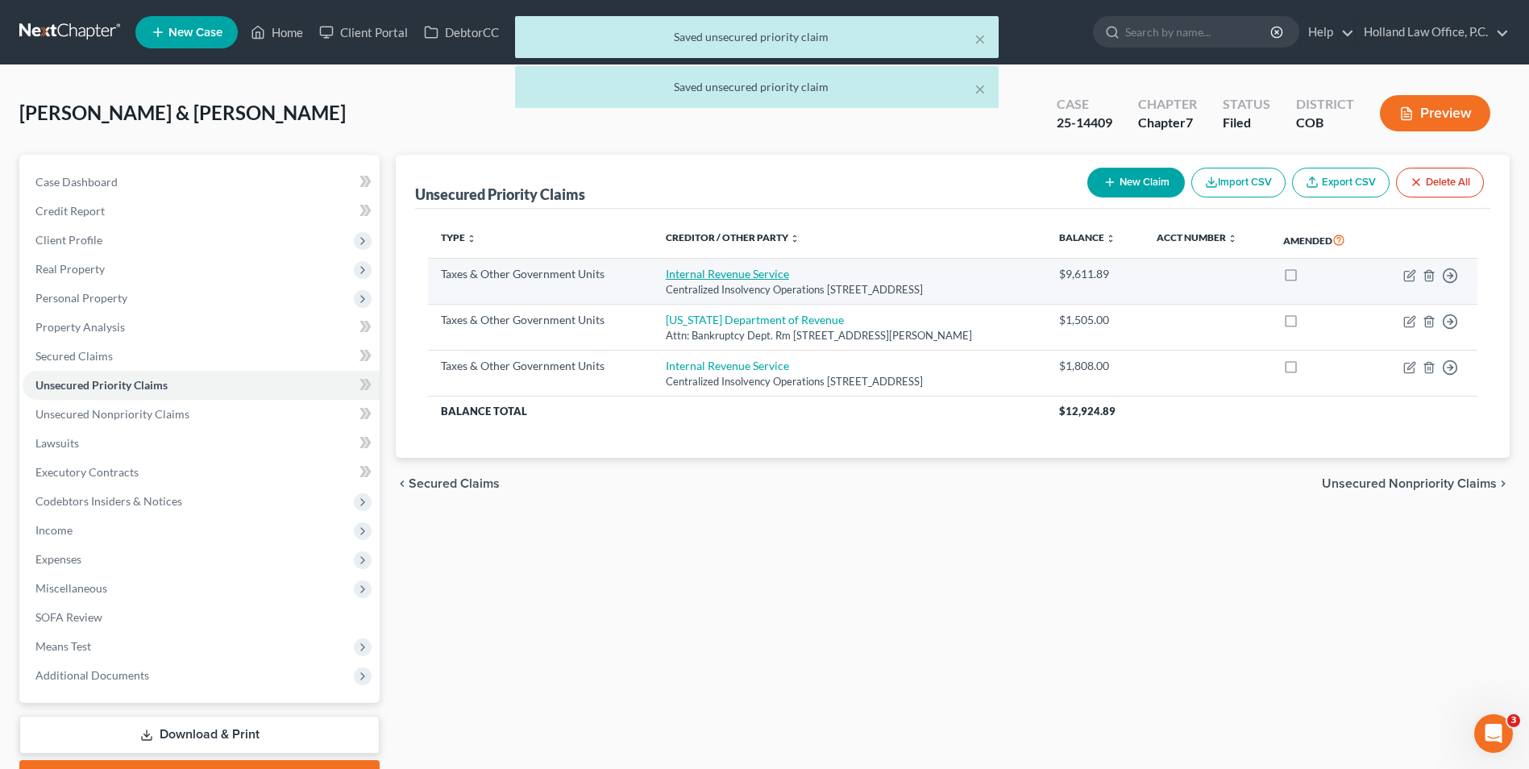
click at [742, 268] on link "Internal Revenue Service" at bounding box center [727, 274] width 123 height 14
select select "0"
select select "39"
select select "2"
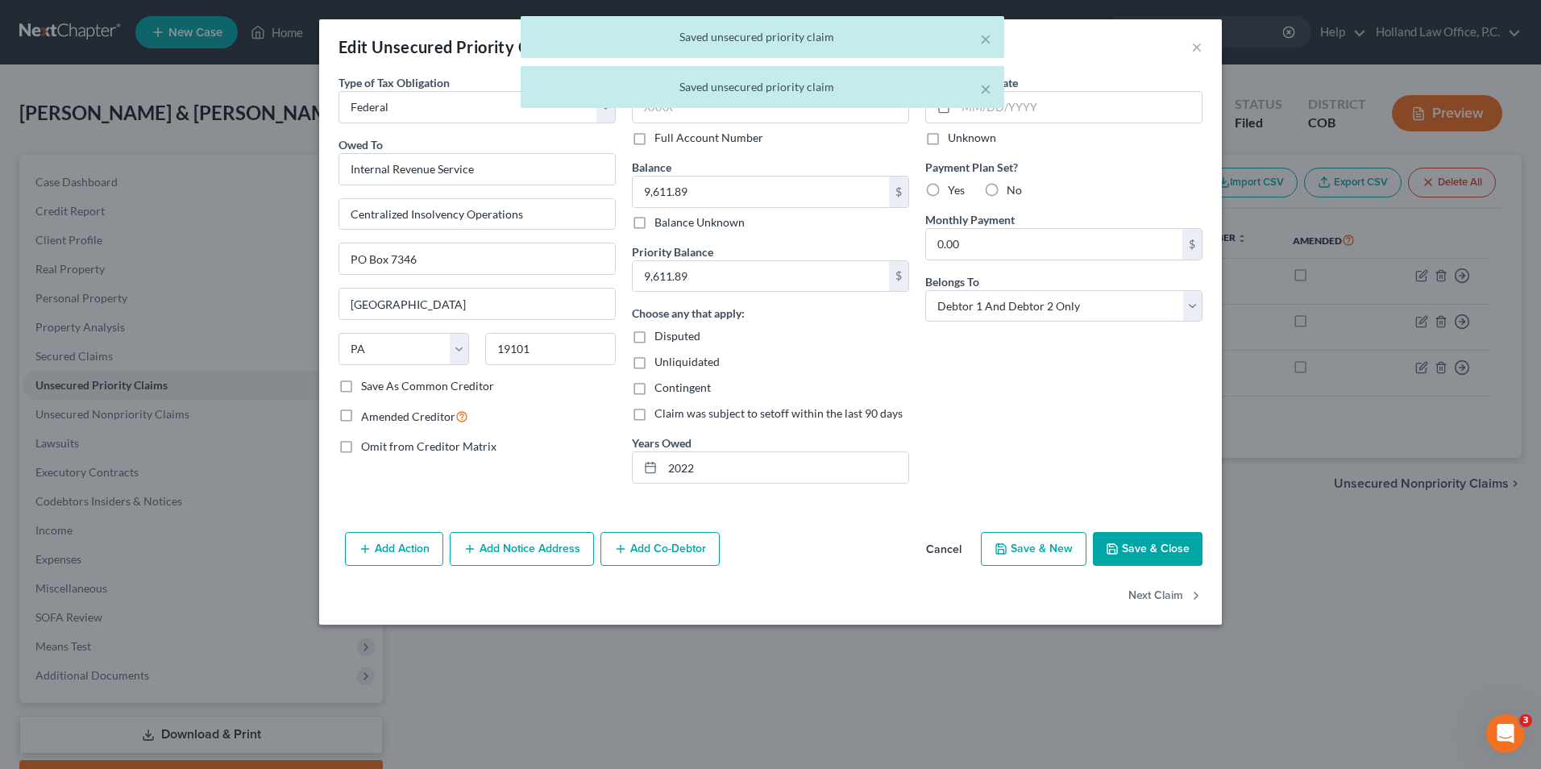
click at [1114, 540] on button "Save & Close" at bounding box center [1148, 549] width 110 height 34
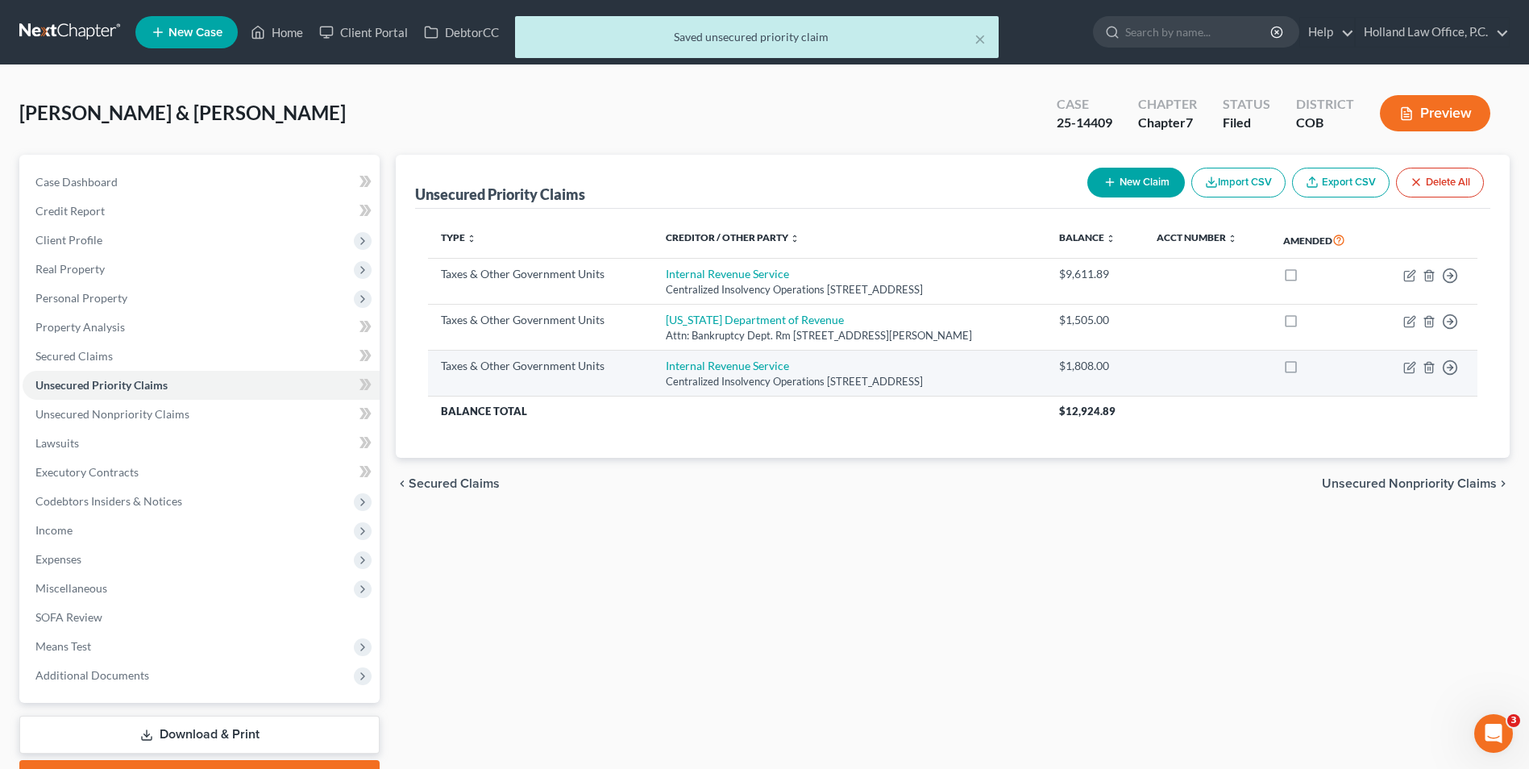
drag, startPoint x: 938, startPoint y: 381, endPoint x: 662, endPoint y: 382, distance: 275.6
click at [666, 382] on div "Centralized Insolvency Operations [STREET_ADDRESS]" at bounding box center [849, 381] width 367 height 15
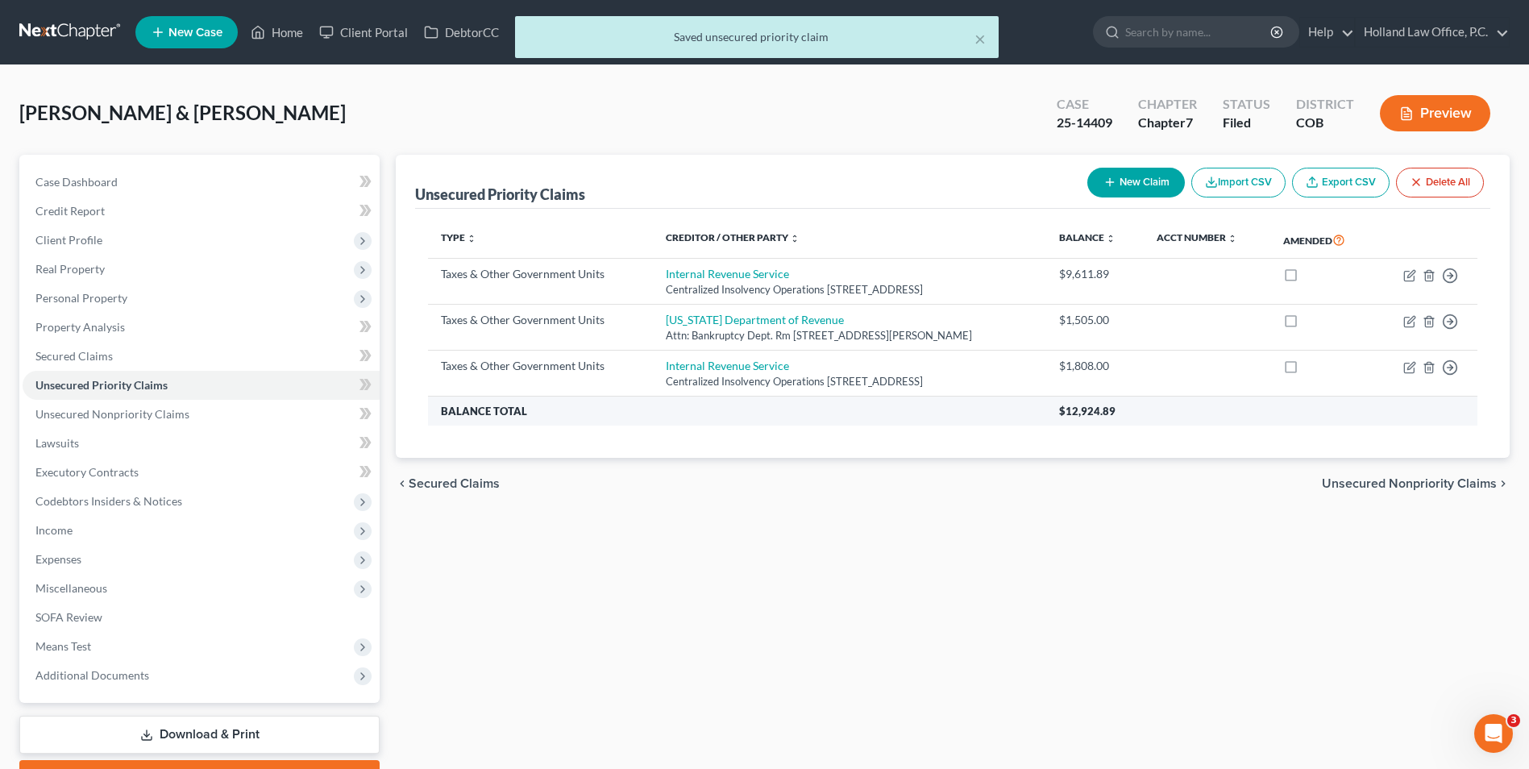
drag, startPoint x: 984, startPoint y: 386, endPoint x: 640, endPoint y: 400, distance: 344.4
click at [653, 384] on td "Internal Revenue Service Centralized Insolvency Operations [STREET_ADDRESS]" at bounding box center [849, 374] width 393 height 46
